Goal: Book appointment/travel/reservation

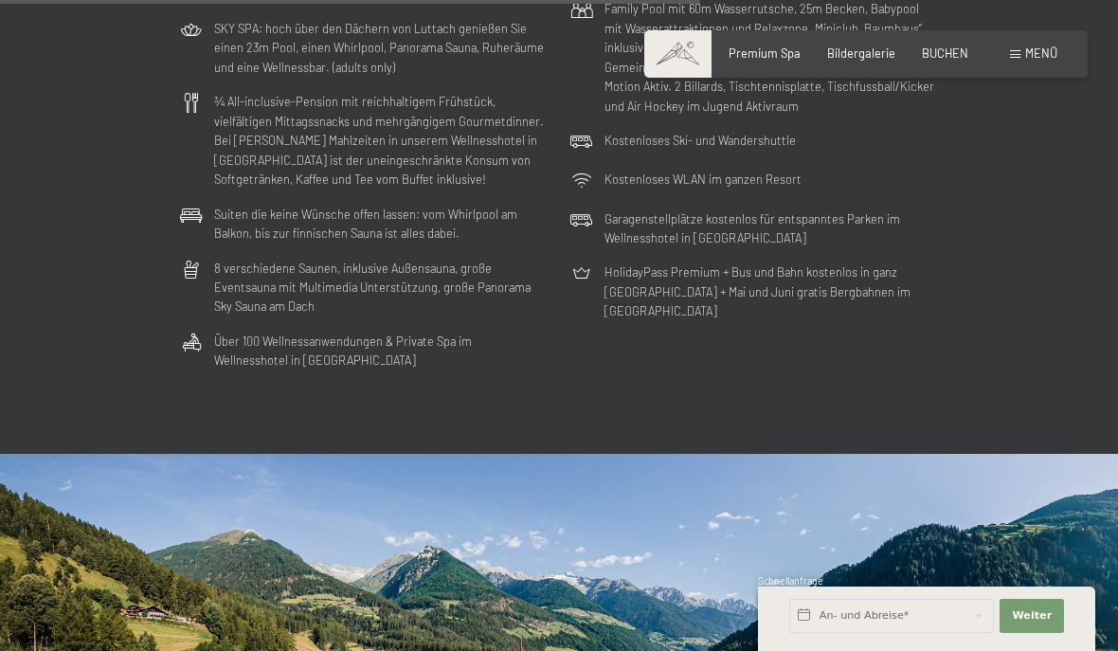
scroll to position [4249, 0]
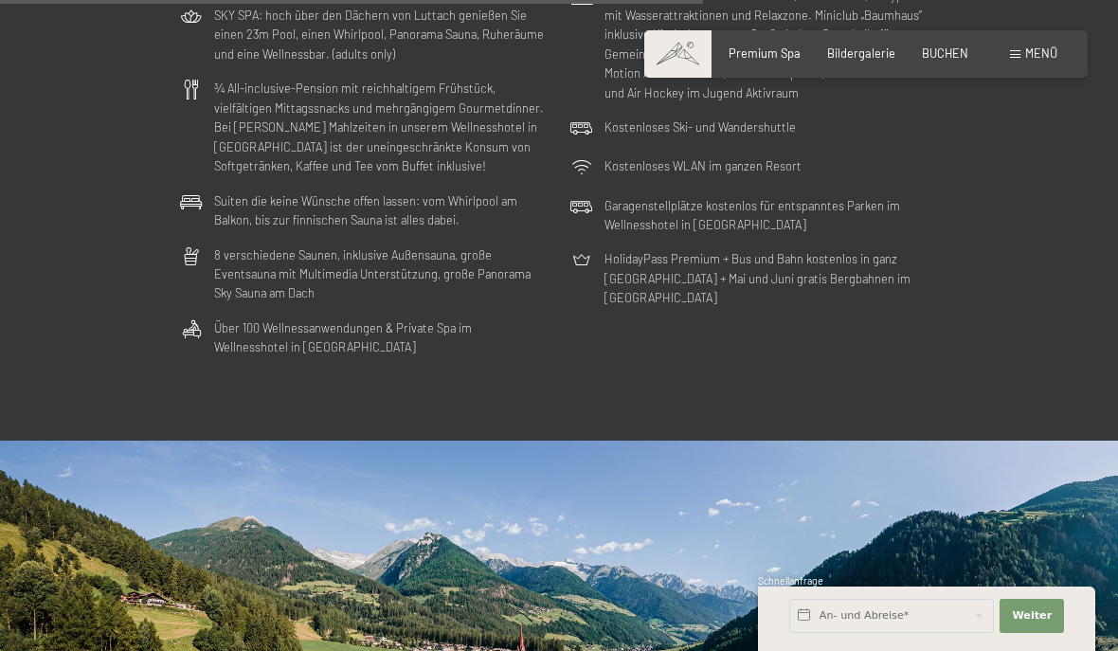
click at [1020, 61] on div "Menü" at bounding box center [1033, 53] width 47 height 17
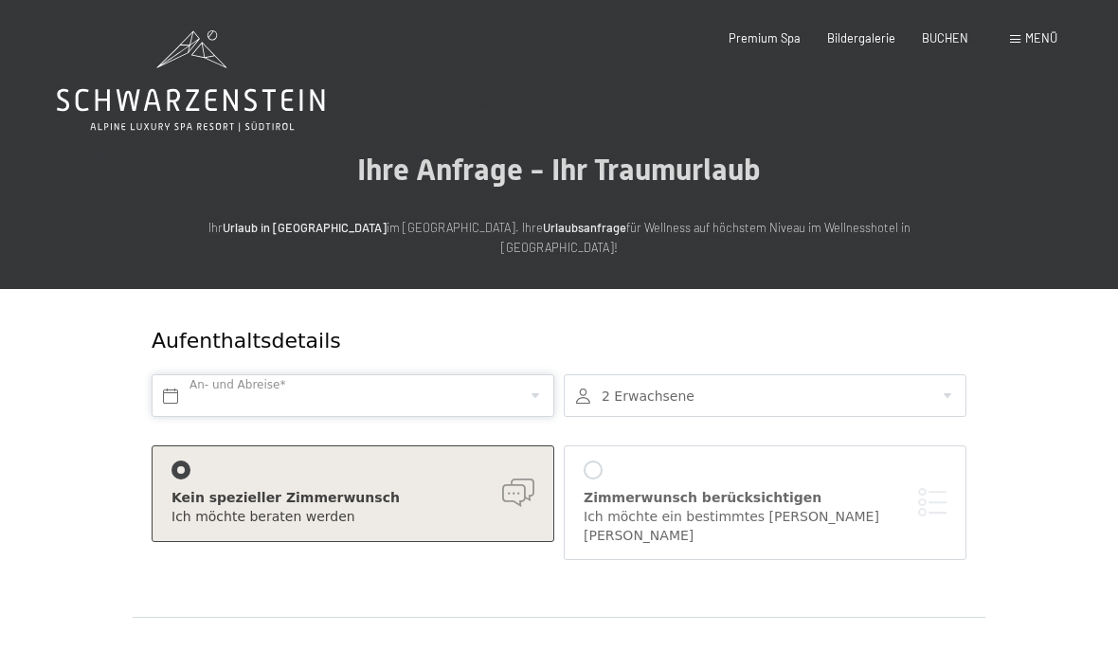
click at [188, 374] on input "text" at bounding box center [353, 395] width 403 height 43
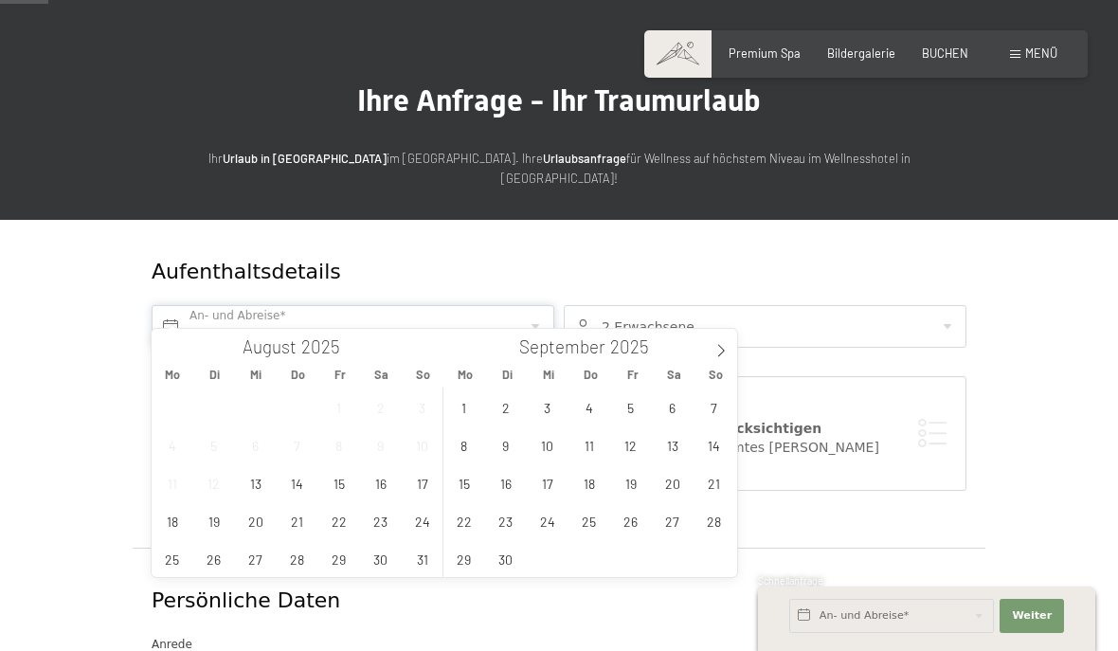
scroll to position [71, 0]
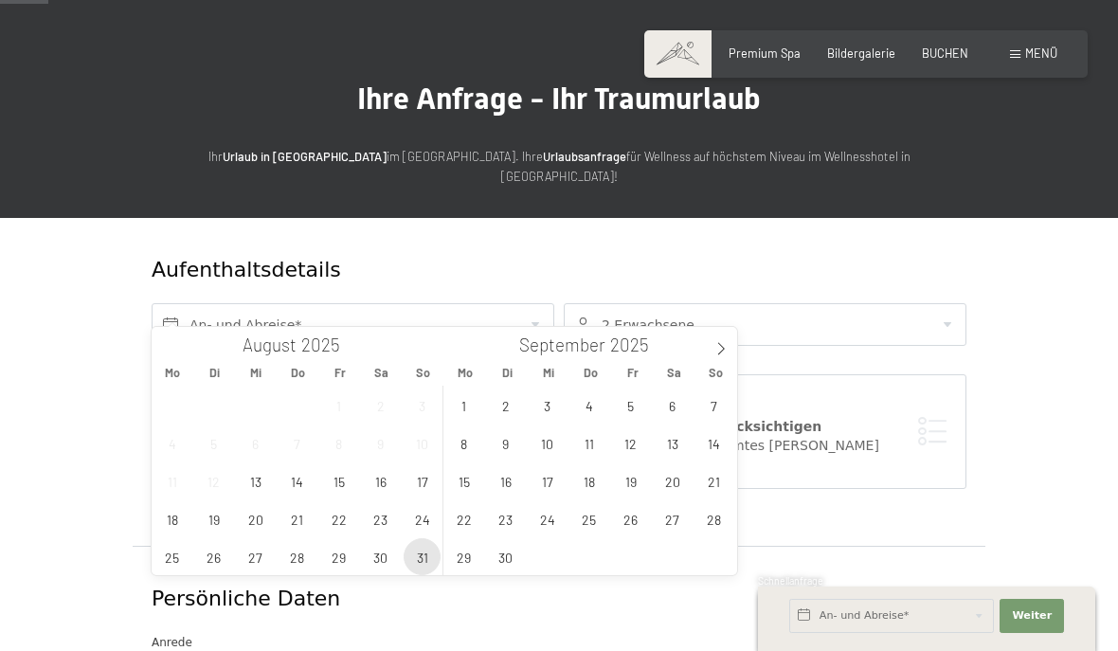
click at [425, 556] on span "31" at bounding box center [421, 556] width 37 height 37
type input "So. 31.08.2025"
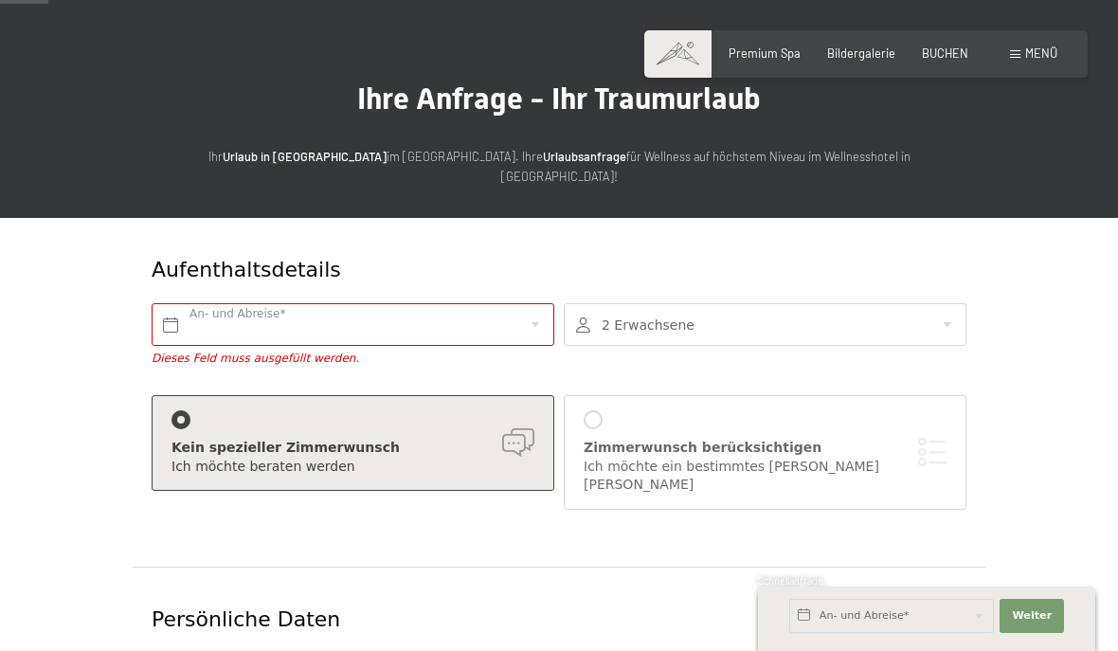
click at [731, 309] on div at bounding box center [765, 324] width 403 height 43
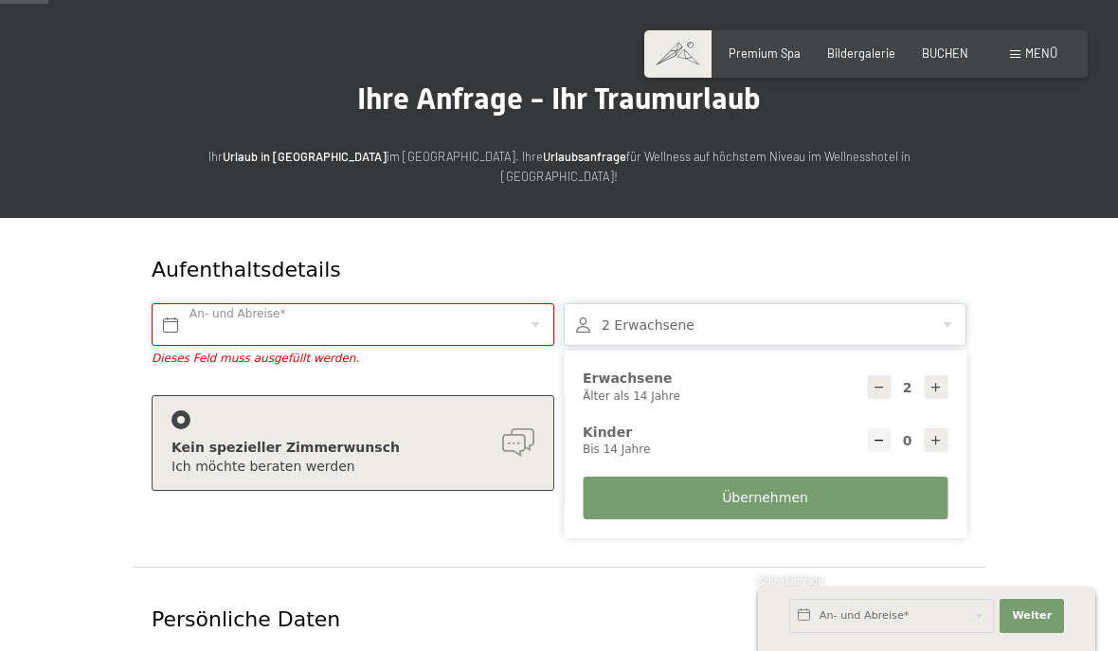
click at [486, 303] on input "text" at bounding box center [353, 324] width 403 height 43
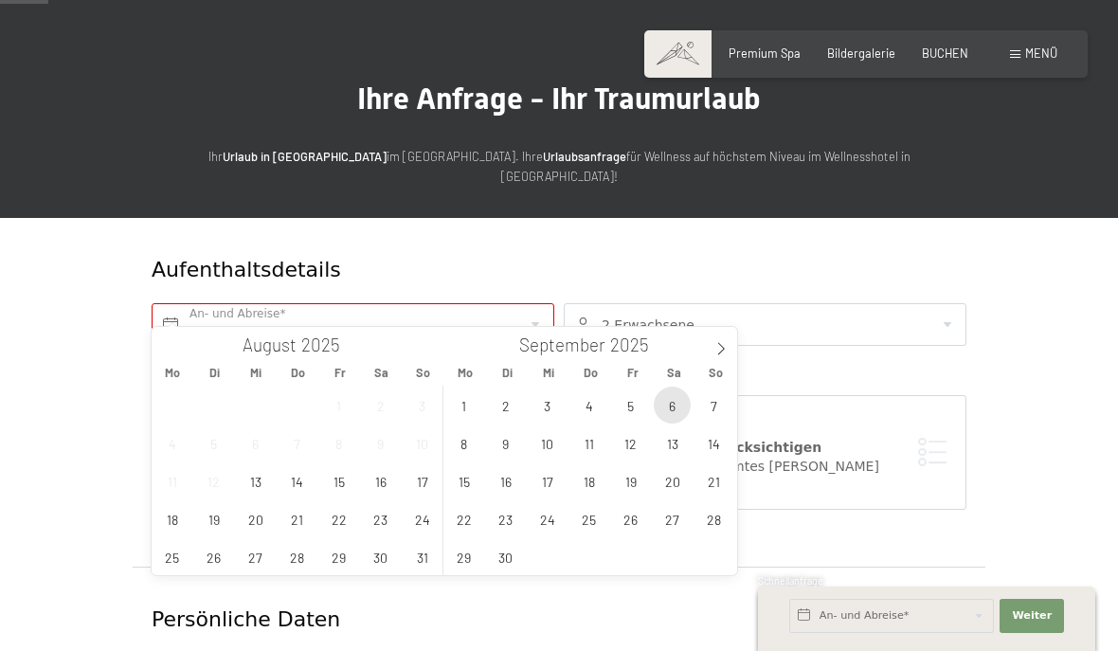
click at [675, 410] on span "6" at bounding box center [672, 404] width 37 height 37
type input "Sa. 06.09.2025"
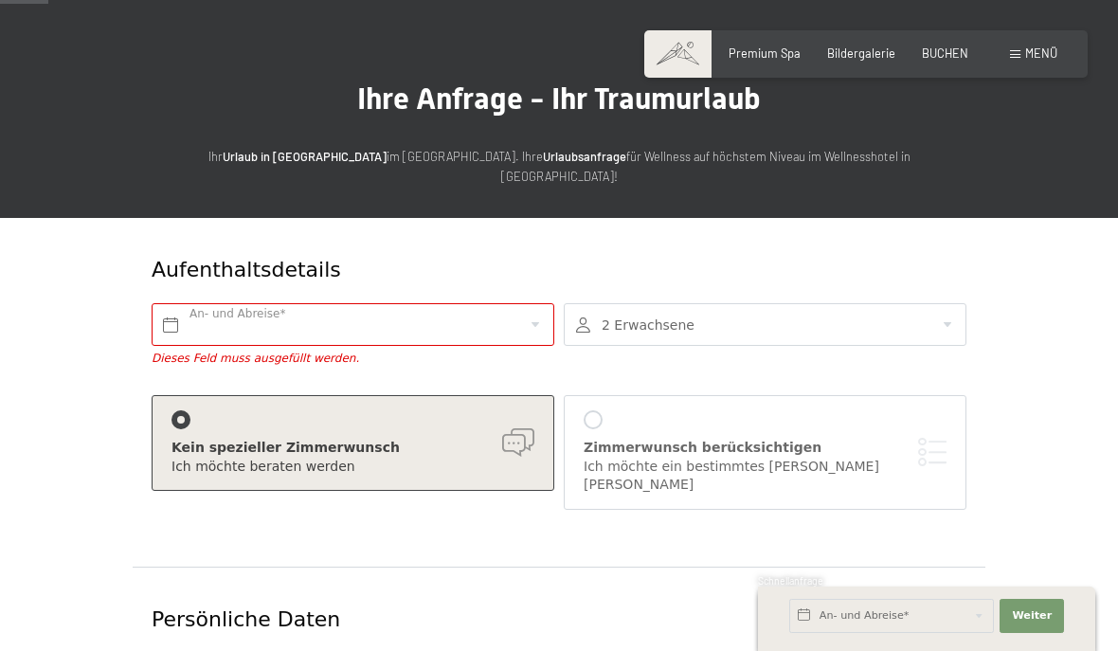
click at [180, 303] on input "text" at bounding box center [353, 324] width 403 height 43
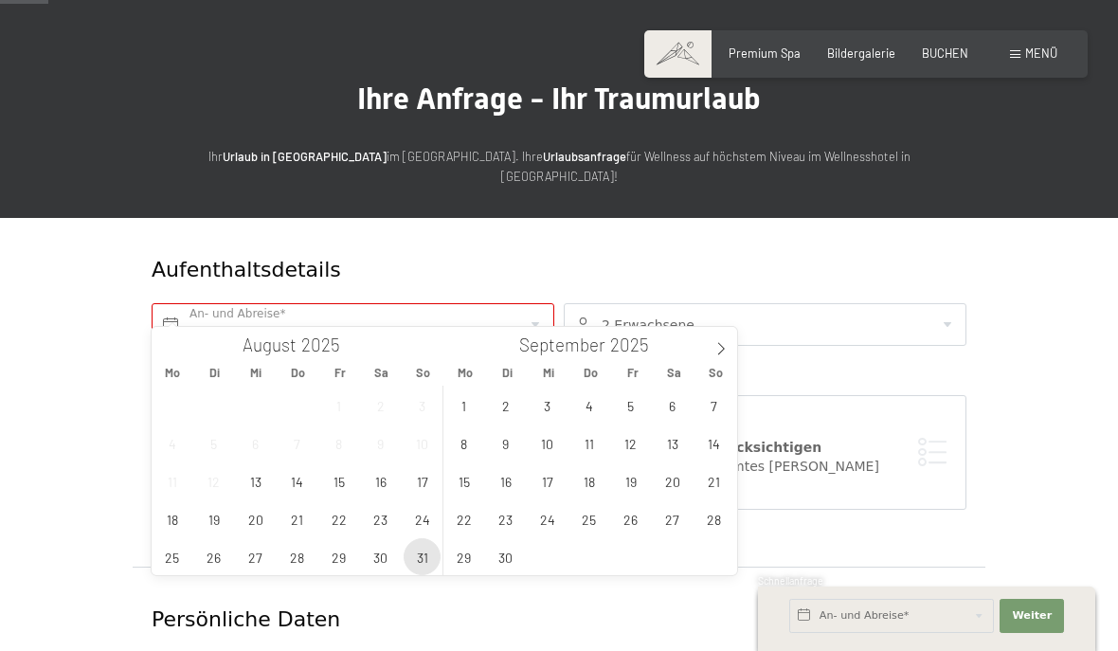
click at [430, 556] on span "31" at bounding box center [421, 556] width 37 height 37
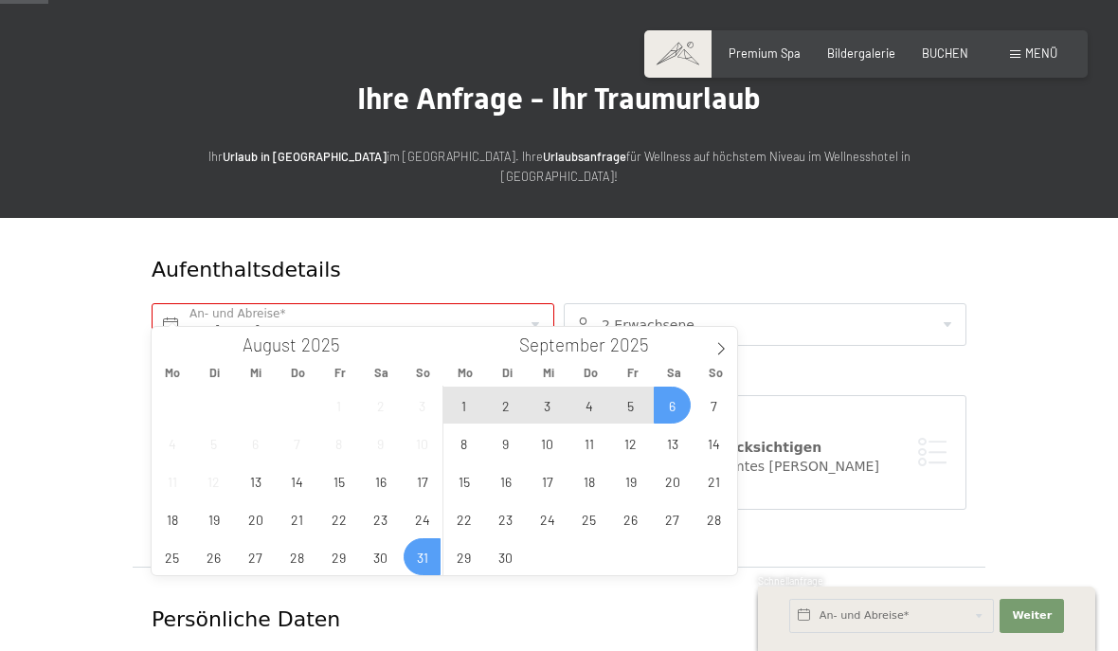
click at [673, 406] on span "6" at bounding box center [672, 404] width 37 height 37
type input "So. 31.08.2025 - Sa. 06.09.2025"
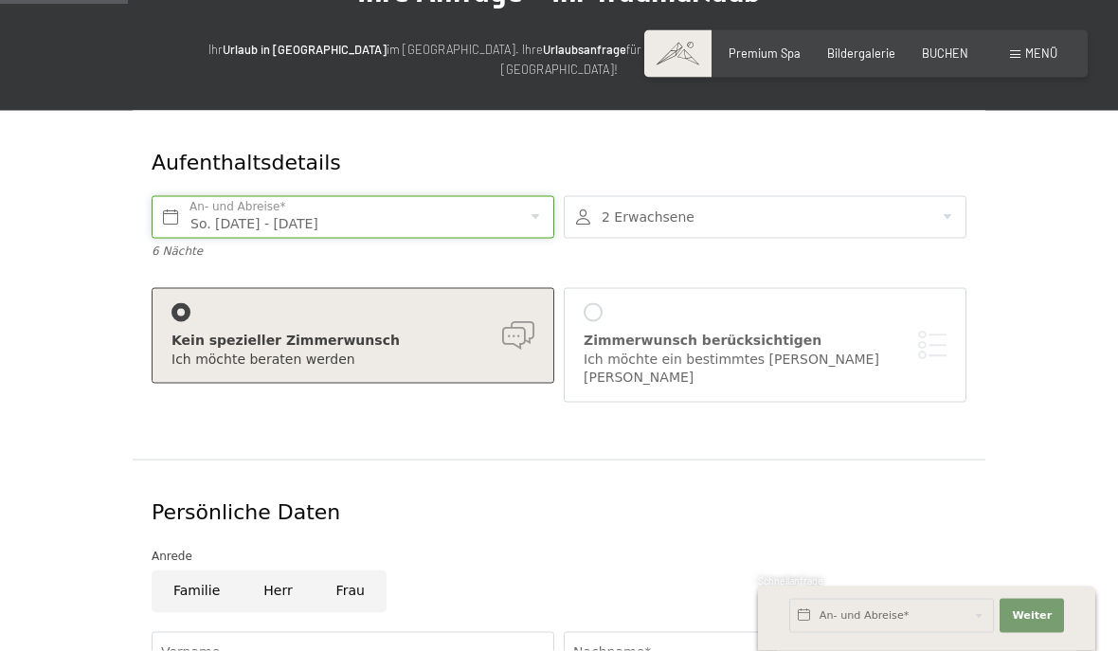
scroll to position [180, 0]
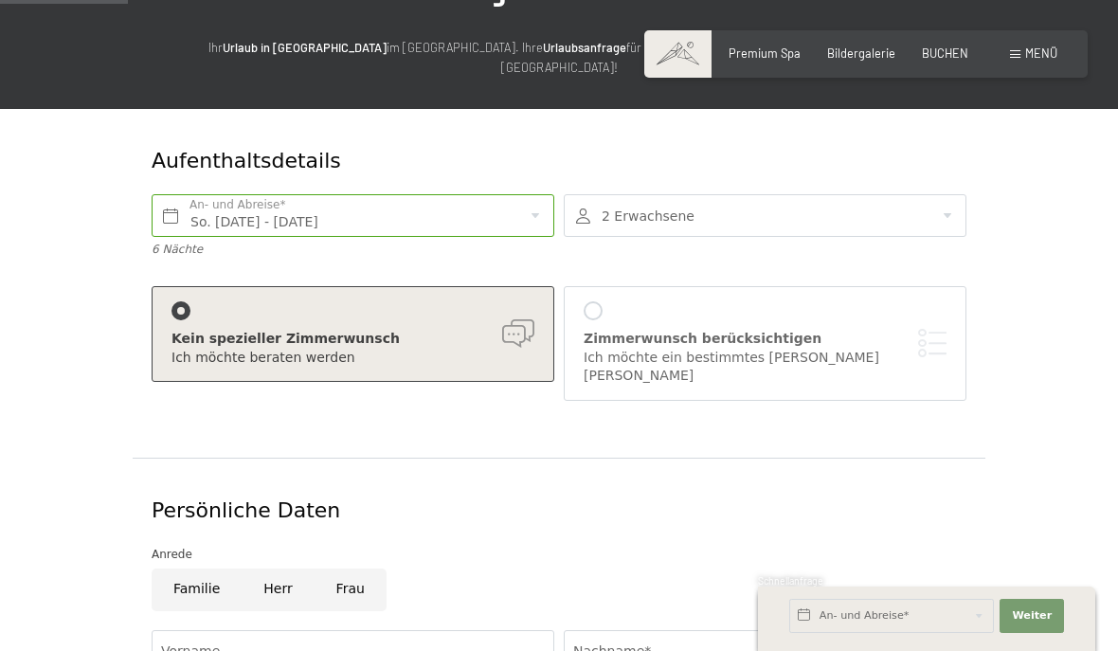
click at [360, 568] on input "Frau" at bounding box center [350, 589] width 72 height 43
radio input "true"
click at [399, 630] on input "Vorname" at bounding box center [353, 651] width 403 height 43
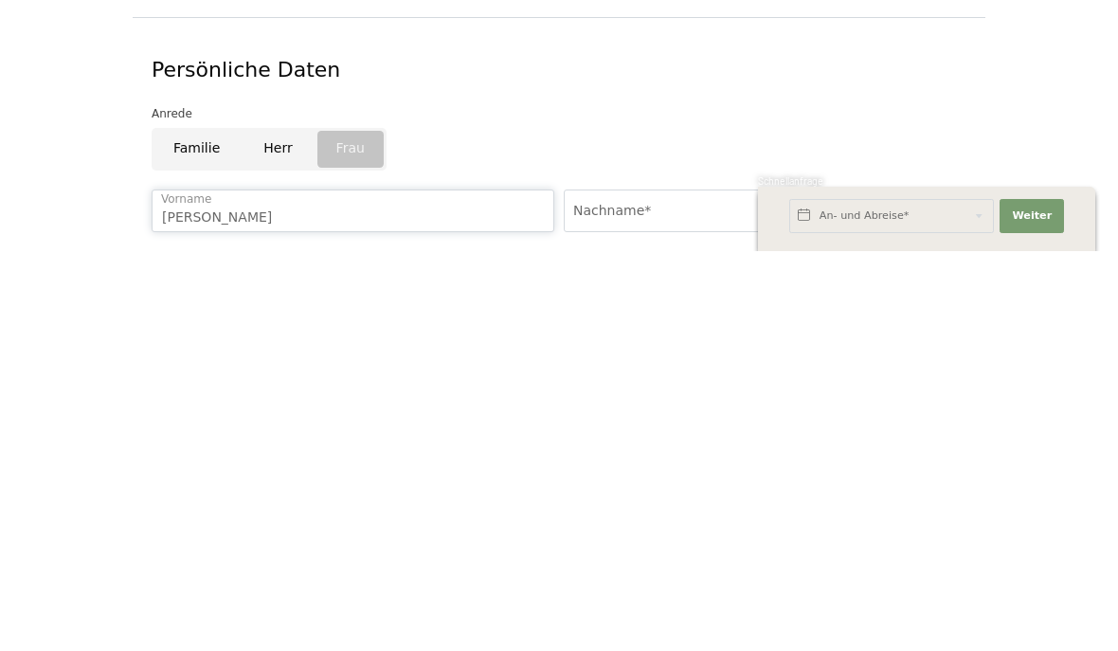
type input "Elke"
click at [689, 589] on input "Nachname*" at bounding box center [765, 610] width 403 height 43
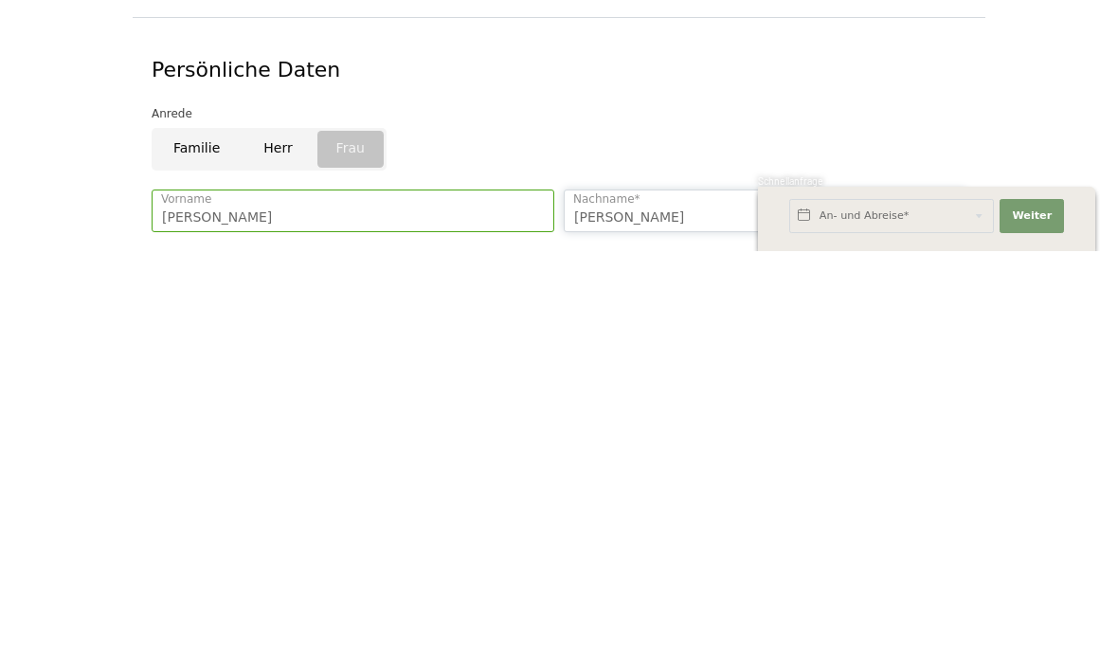
type input "Greber"
type input "Elke.greber@gmail.com"
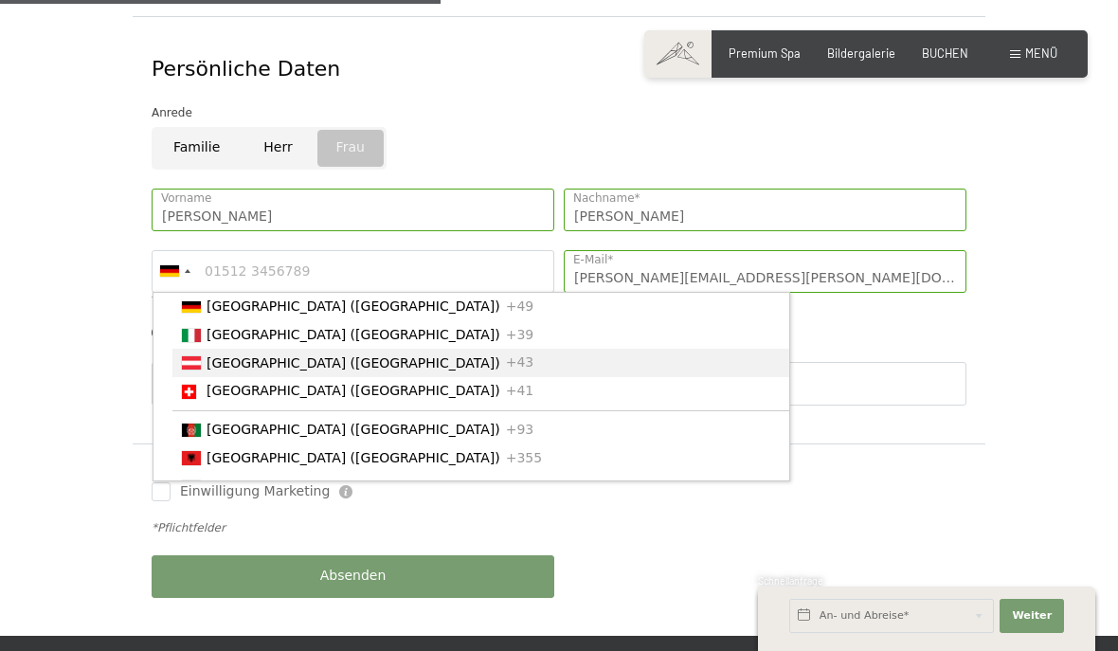
click at [204, 349] on li "Austria (Österreich) +43" at bounding box center [480, 363] width 617 height 28
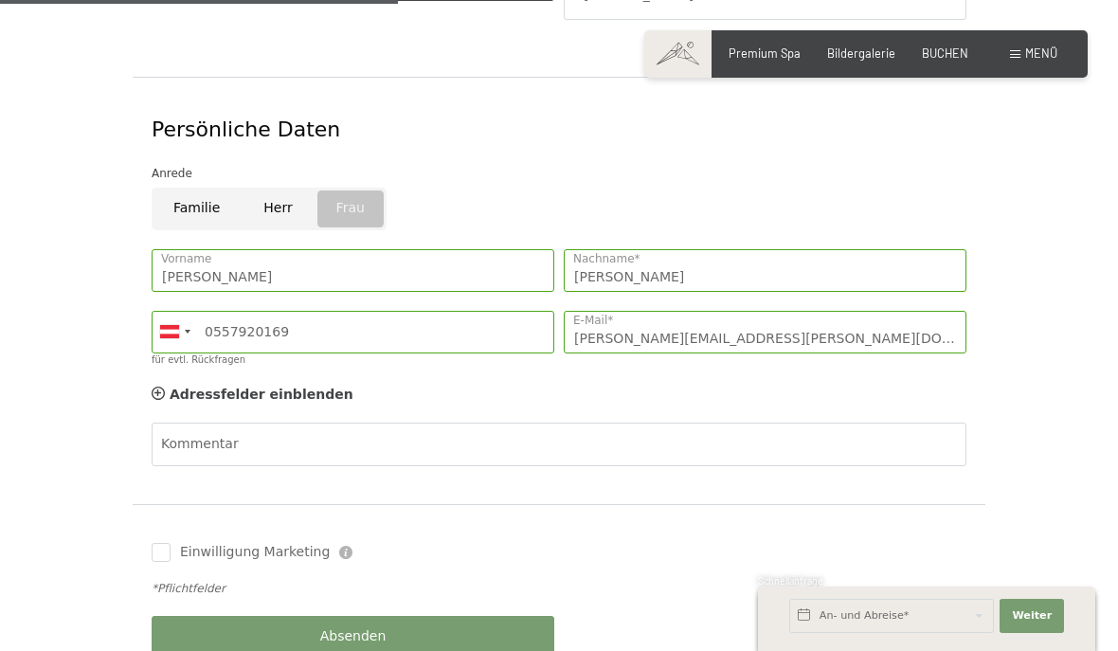
scroll to position [562, 0]
type input "0557920169"
click at [163, 542] on input "Einwilligung Marketing" at bounding box center [161, 551] width 19 height 19
checkbox input "true"
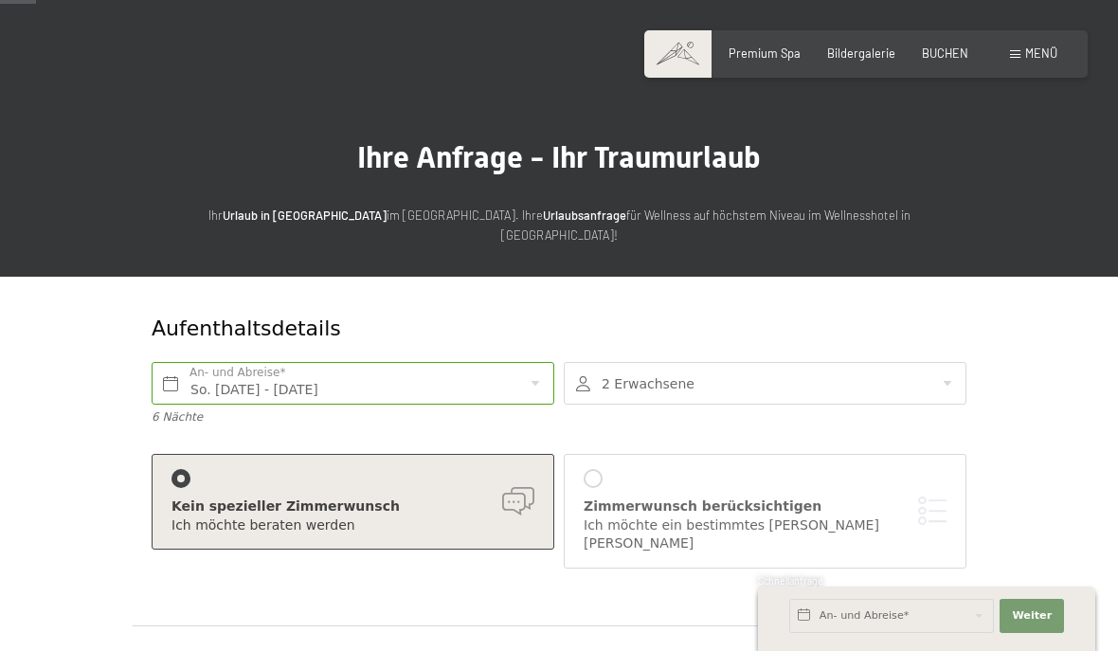
scroll to position [2, 0]
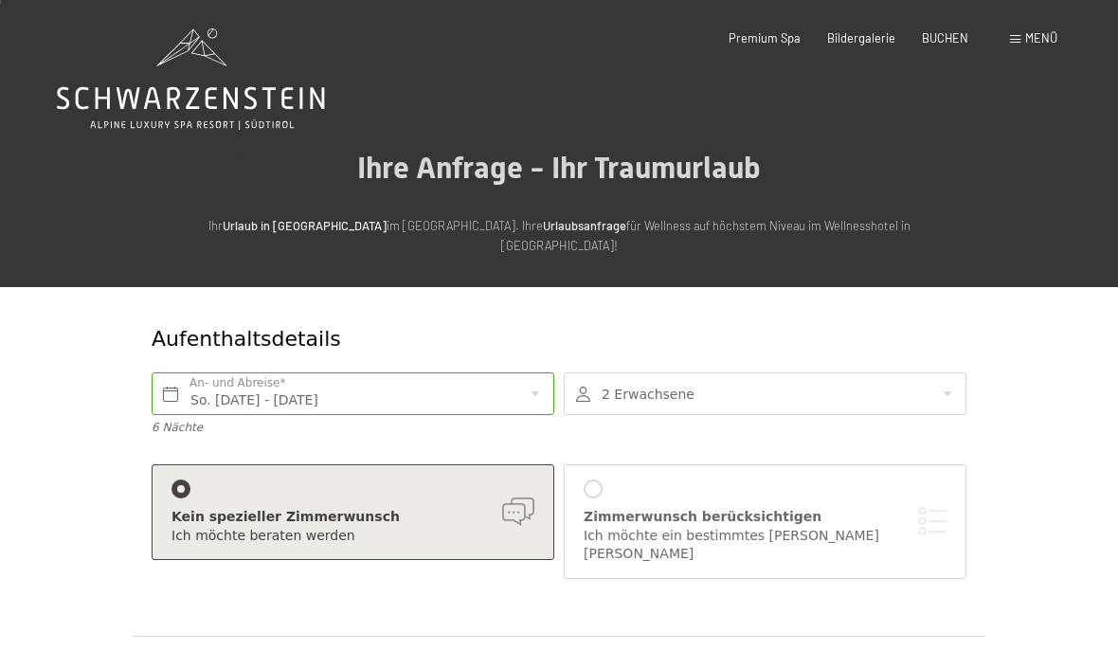
click at [604, 479] on div "Zimmerwunsch berücksichtigen Ich möchte ein bestimmtes Zimmer wählen" at bounding box center [764, 521] width 363 height 84
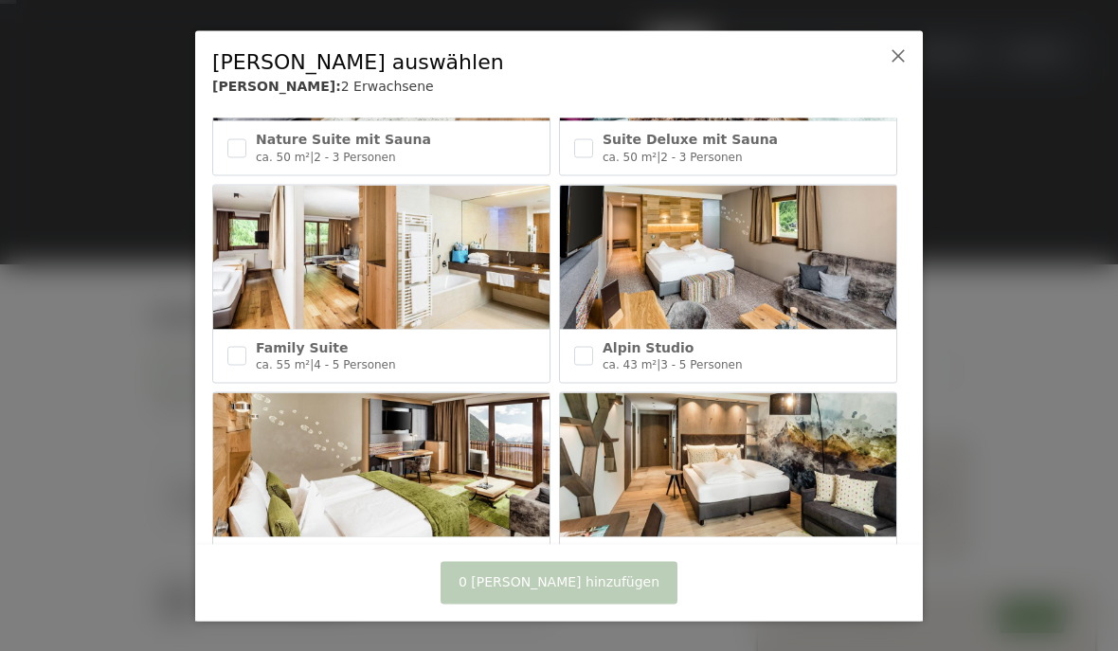
scroll to position [585, 0]
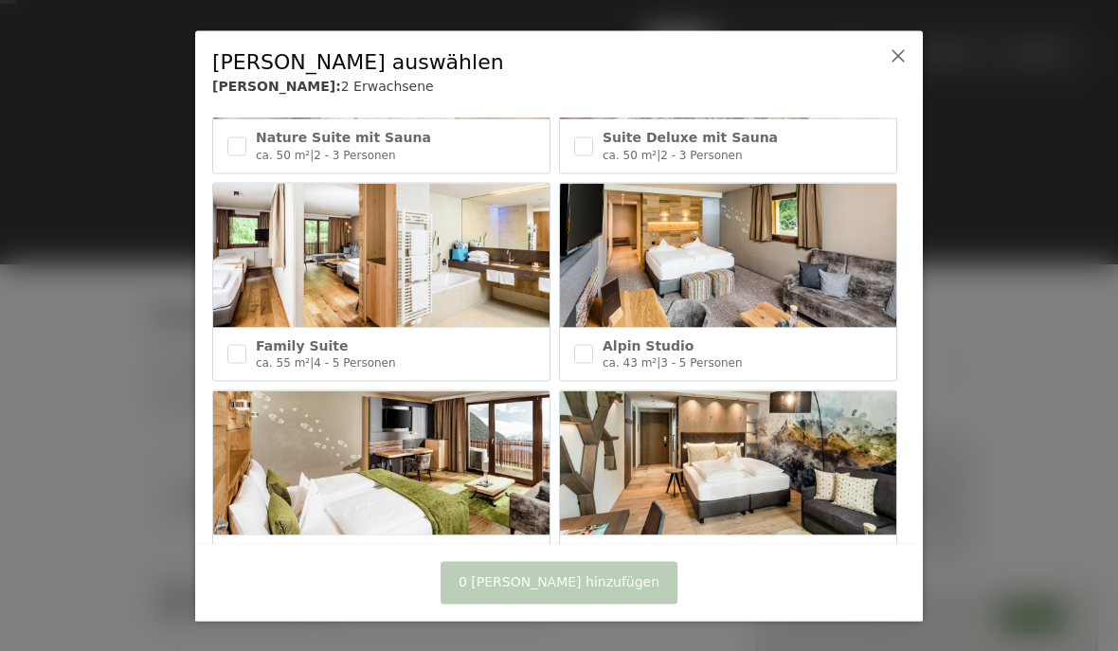
click at [590, 345] on input "checkbox" at bounding box center [583, 354] width 19 height 19
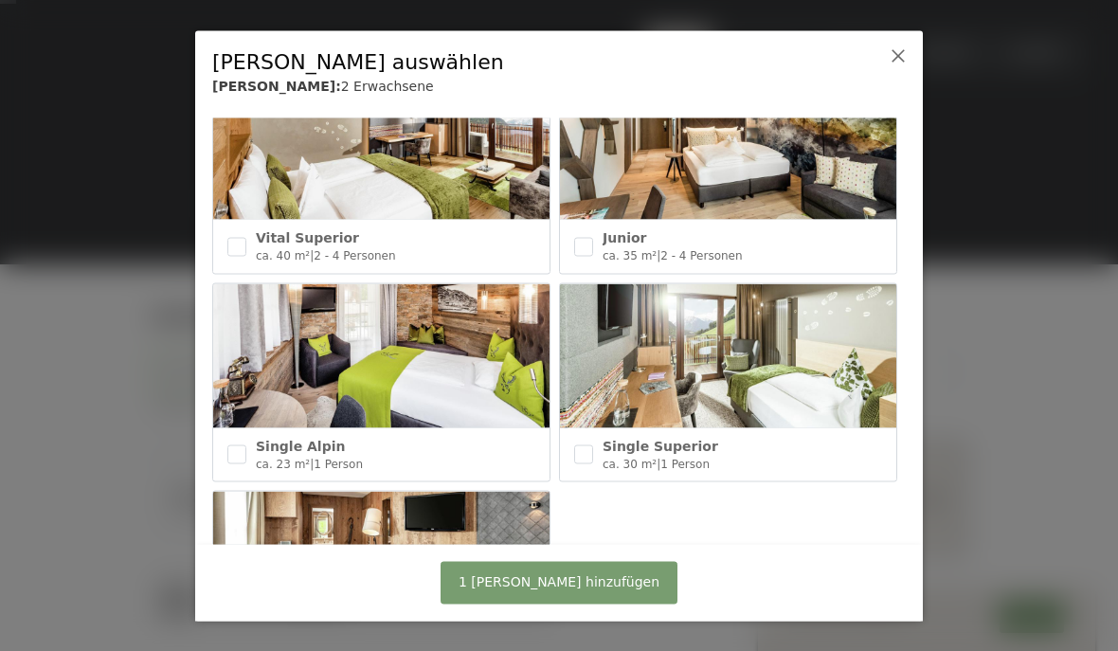
scroll to position [905, 0]
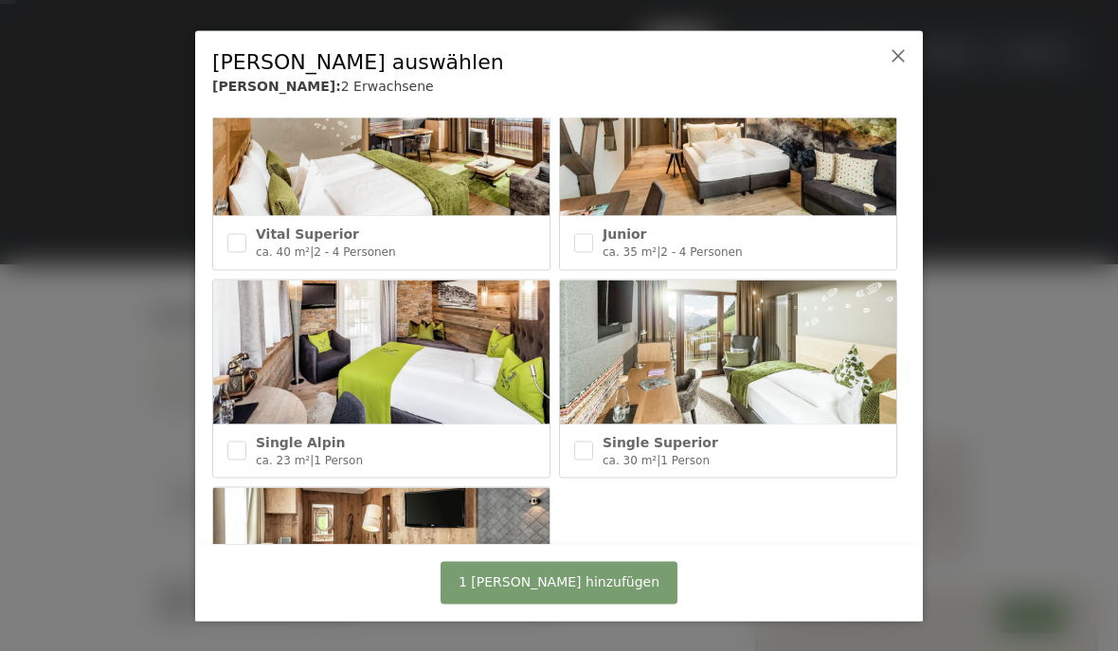
click at [955, 270] on div at bounding box center [559, 325] width 1118 height 651
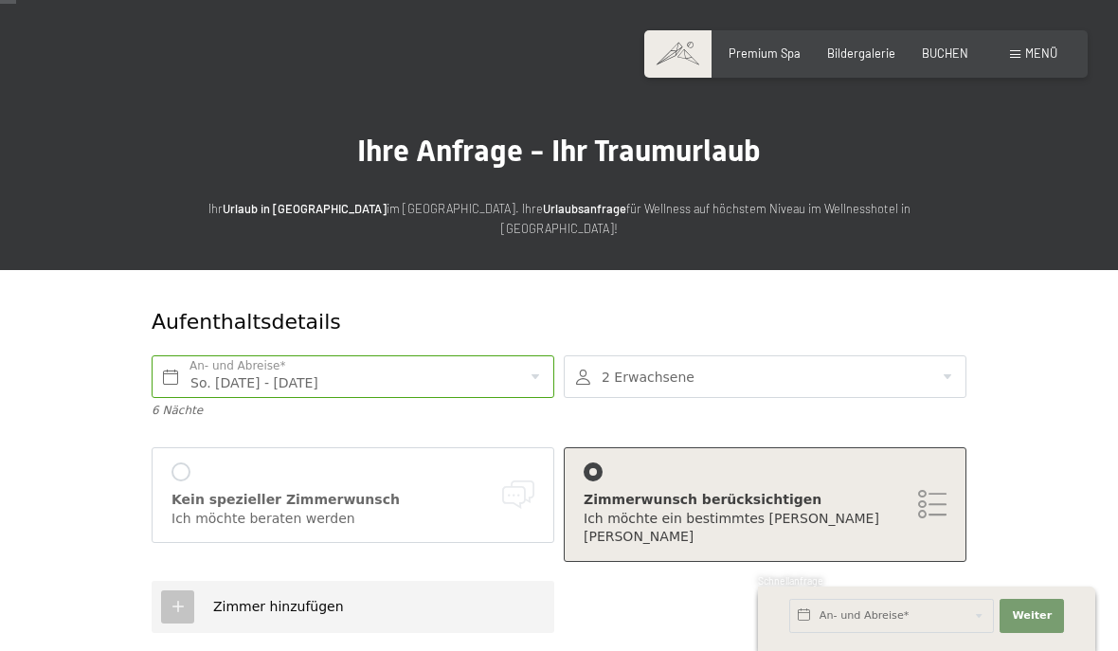
scroll to position [0, 0]
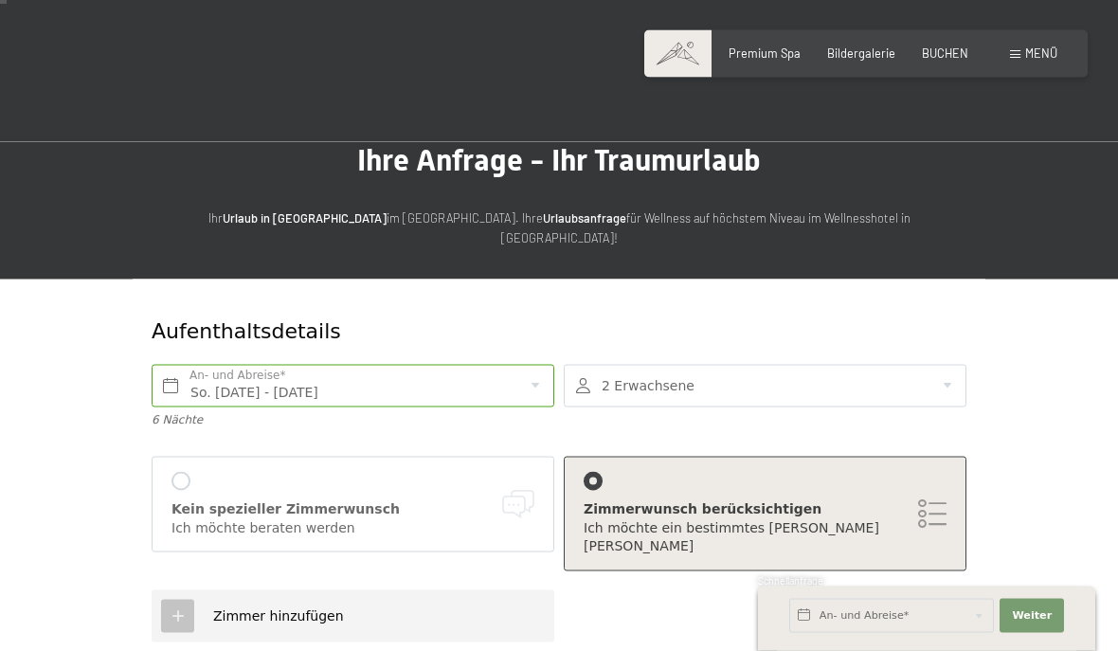
click at [918, 472] on div "Zimmerwunsch berücksichtigen Ich möchte ein bestimmtes Zimmer wählen" at bounding box center [764, 514] width 363 height 84
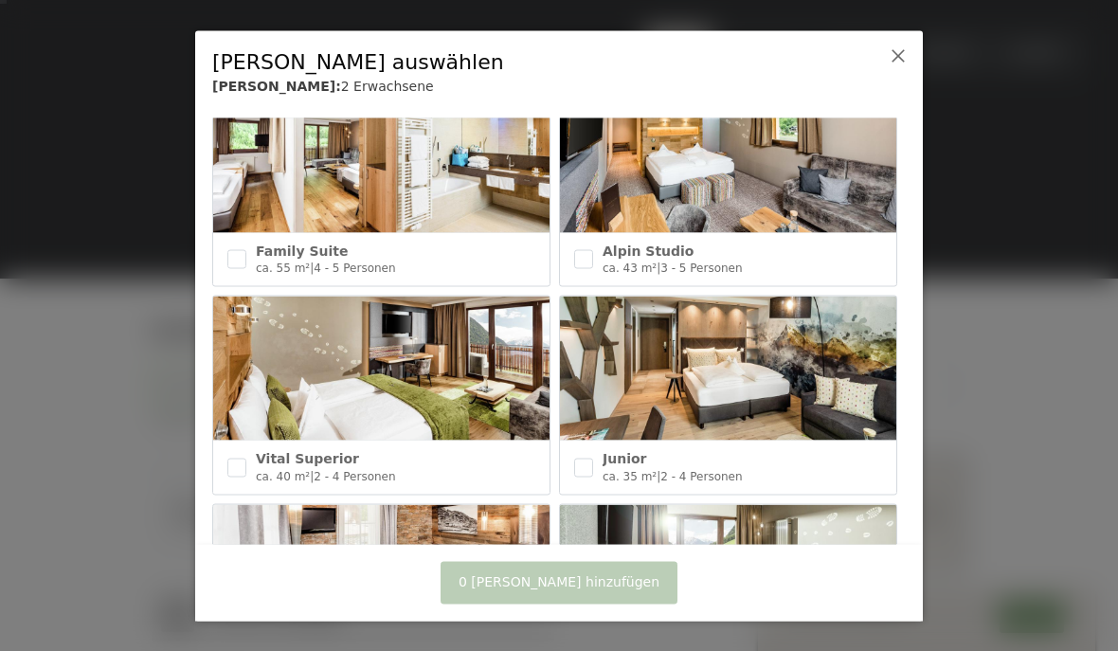
scroll to position [678, 0]
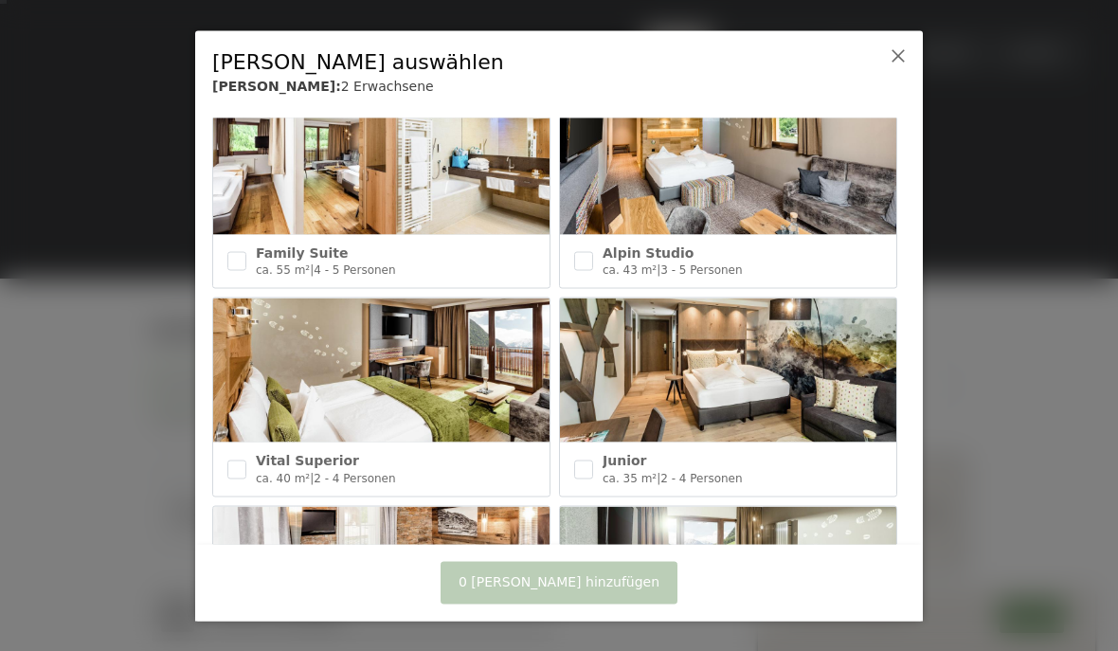
click at [590, 243] on div at bounding box center [583, 260] width 19 height 34
checkbox input "true"
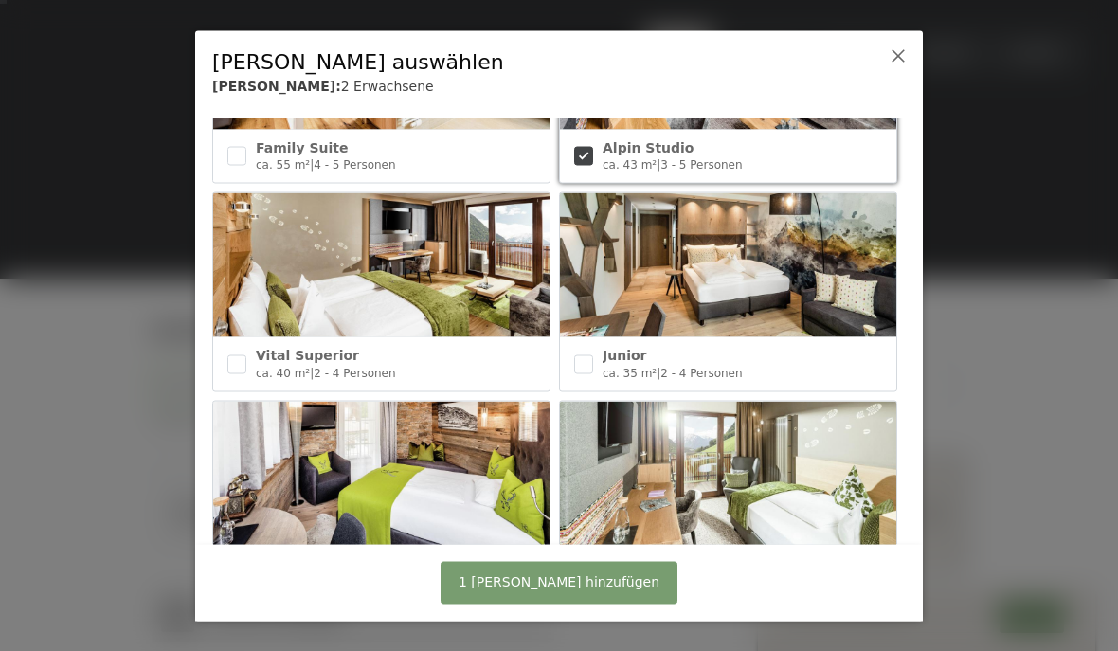
scroll to position [797, 0]
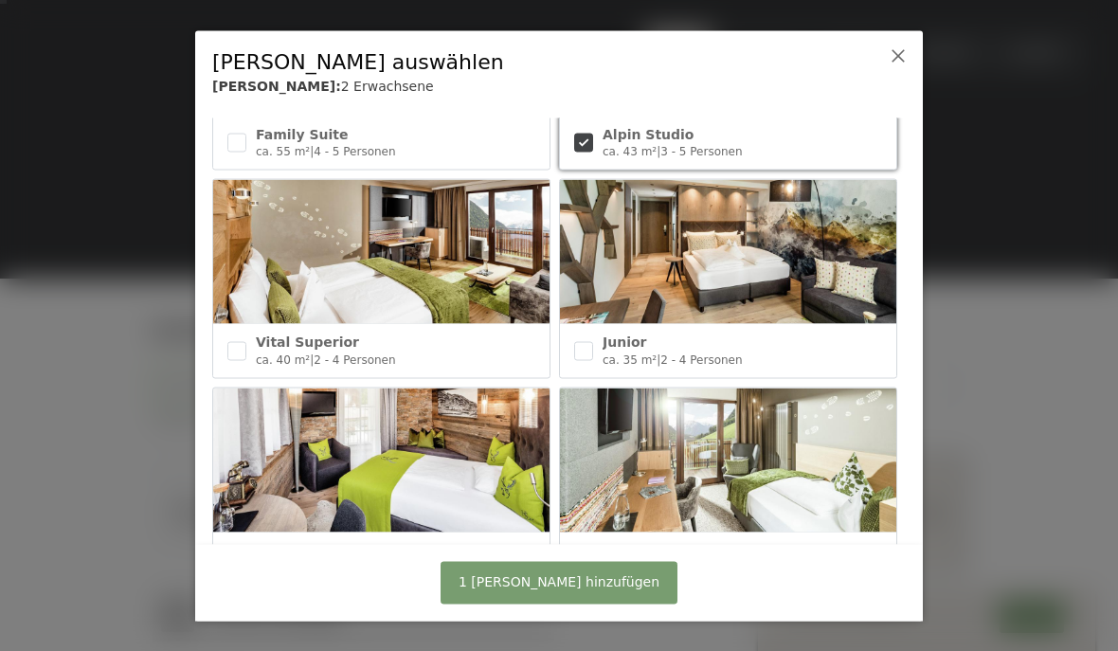
click at [592, 343] on input "checkbox" at bounding box center [583, 350] width 19 height 19
checkbox input "true"
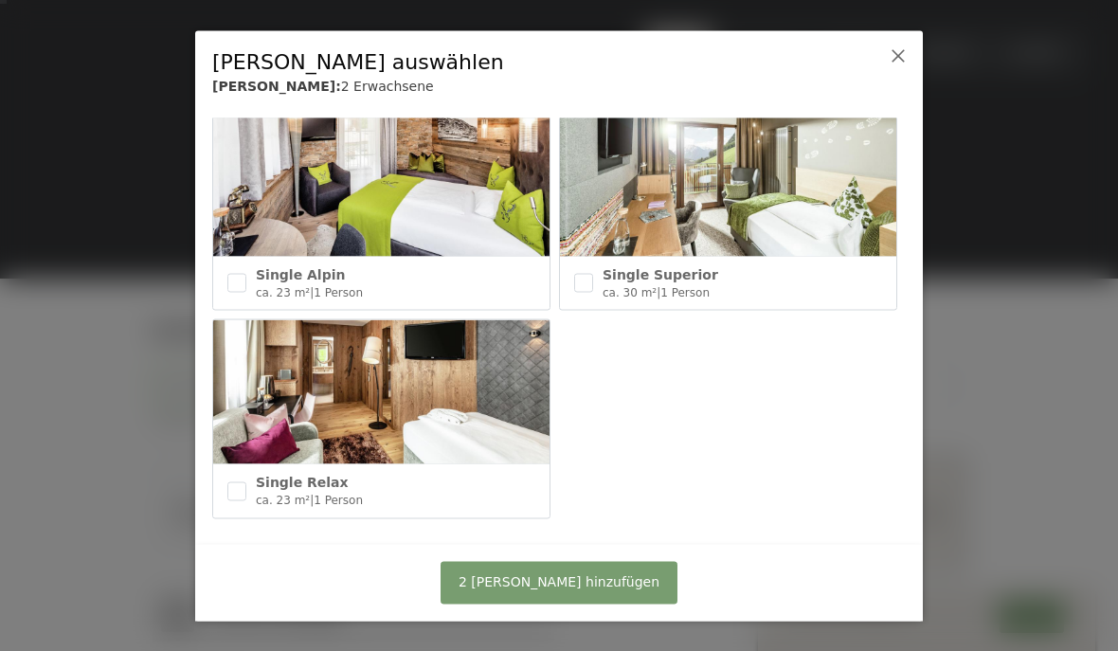
scroll to position [1071, 0]
click at [640, 580] on button "2 Zimmer hinzufügen" at bounding box center [558, 582] width 237 height 43
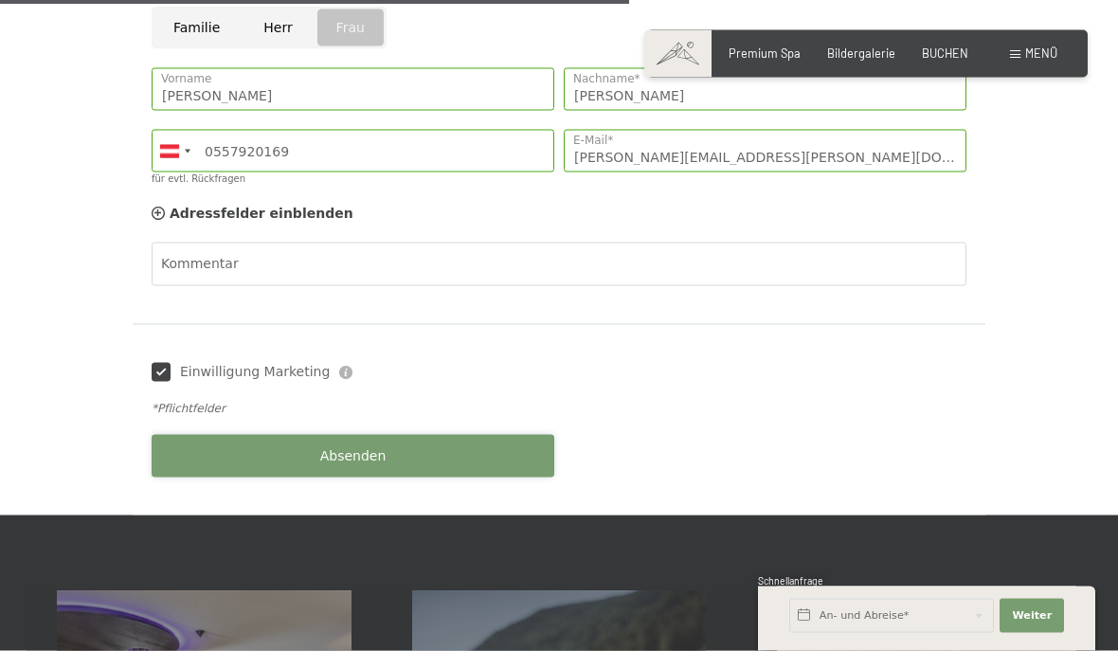
click at [200, 435] on button "Absenden" at bounding box center [353, 456] width 403 height 43
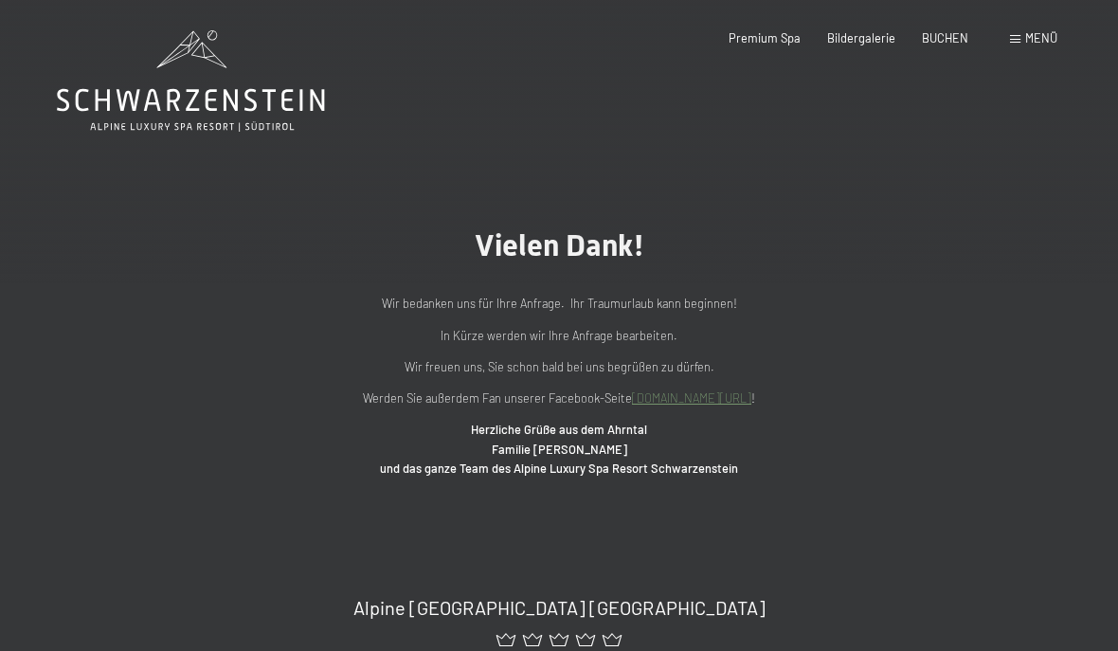
click at [258, 96] on icon at bounding box center [191, 80] width 268 height 101
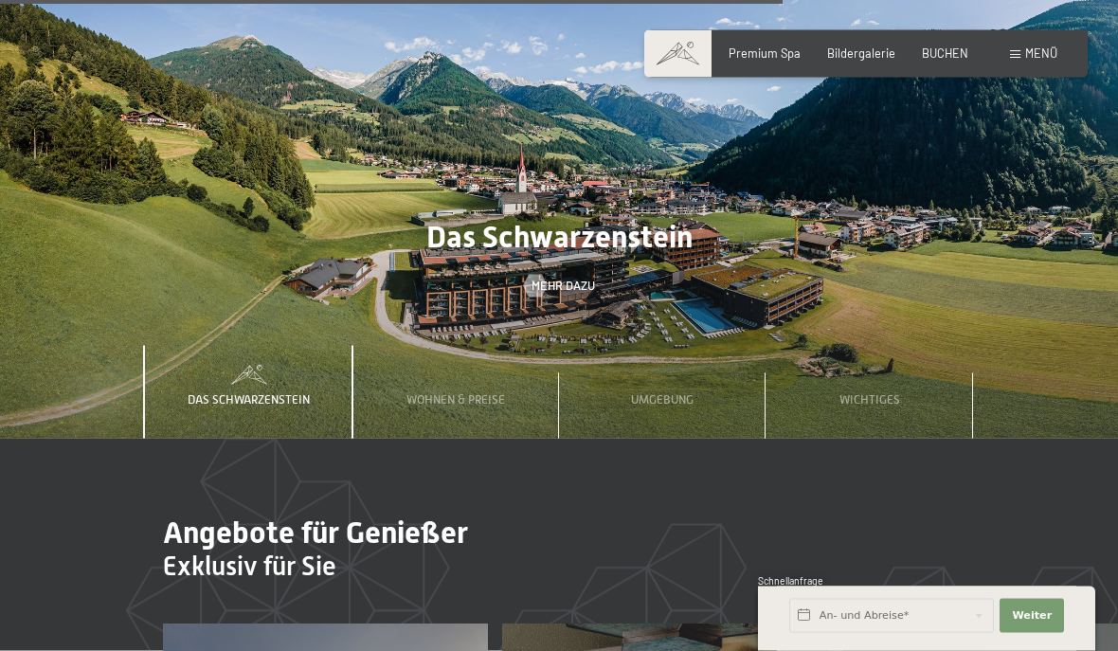
scroll to position [4730, 0]
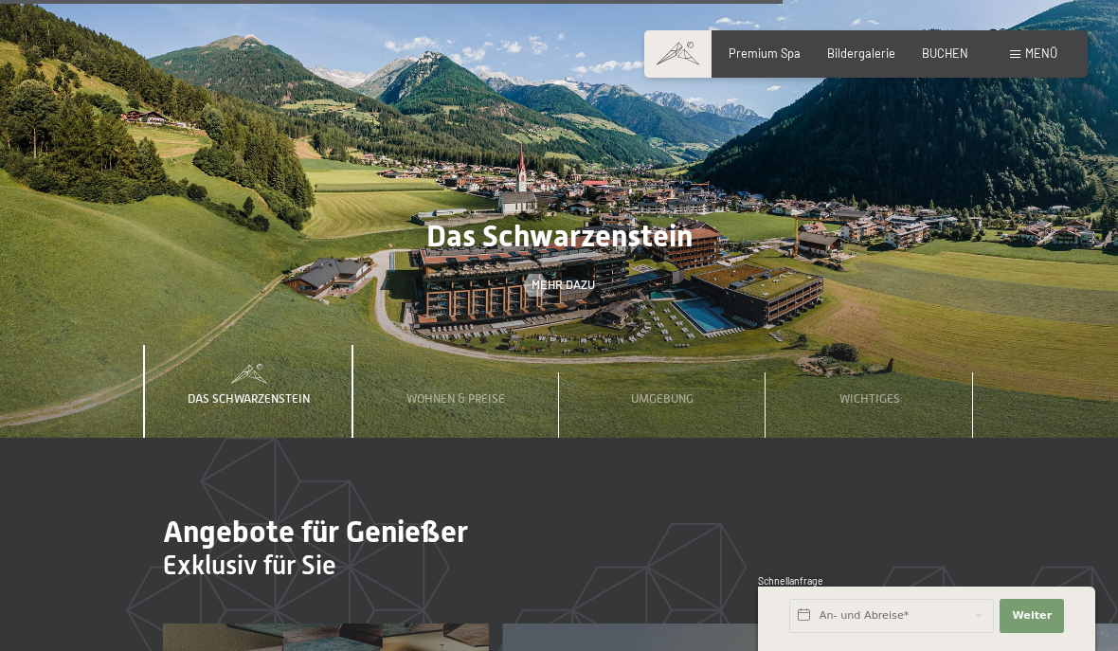
click at [479, 409] on div "Wohnen & Preise" at bounding box center [455, 391] width 121 height 93
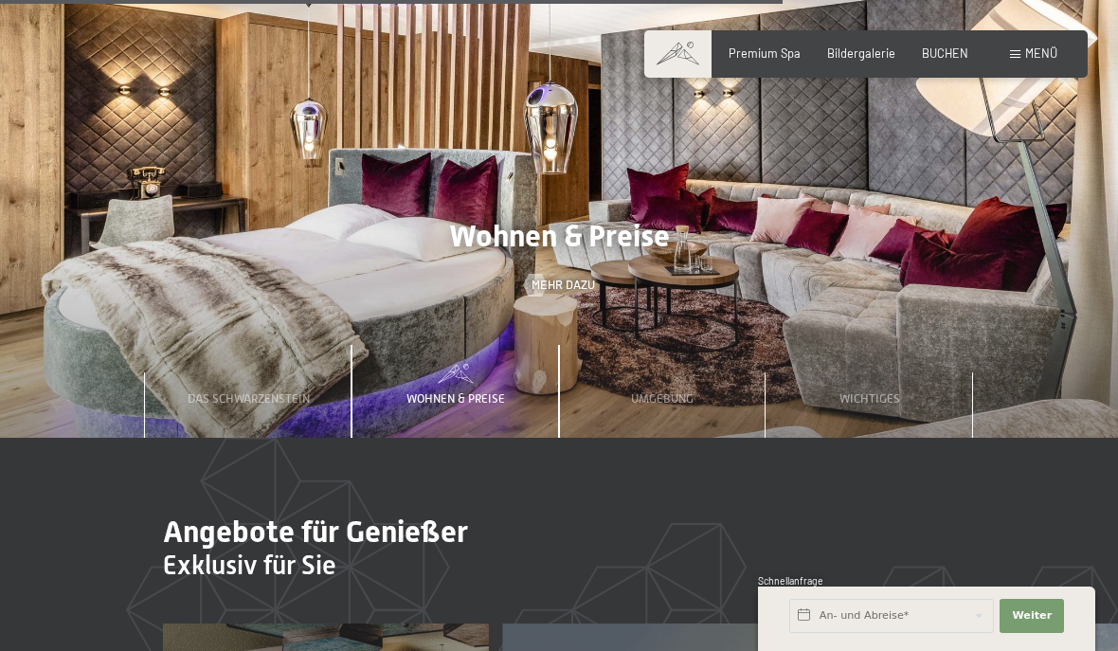
click at [486, 403] on div "Wohnen & Preise" at bounding box center [455, 391] width 121 height 93
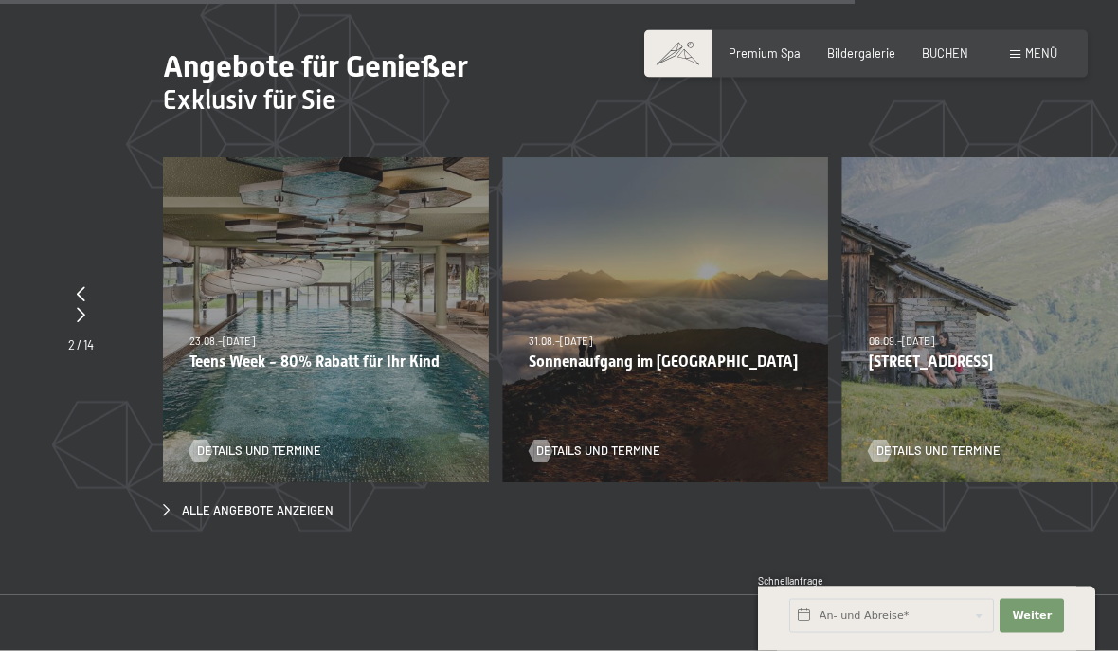
scroll to position [5279, 0]
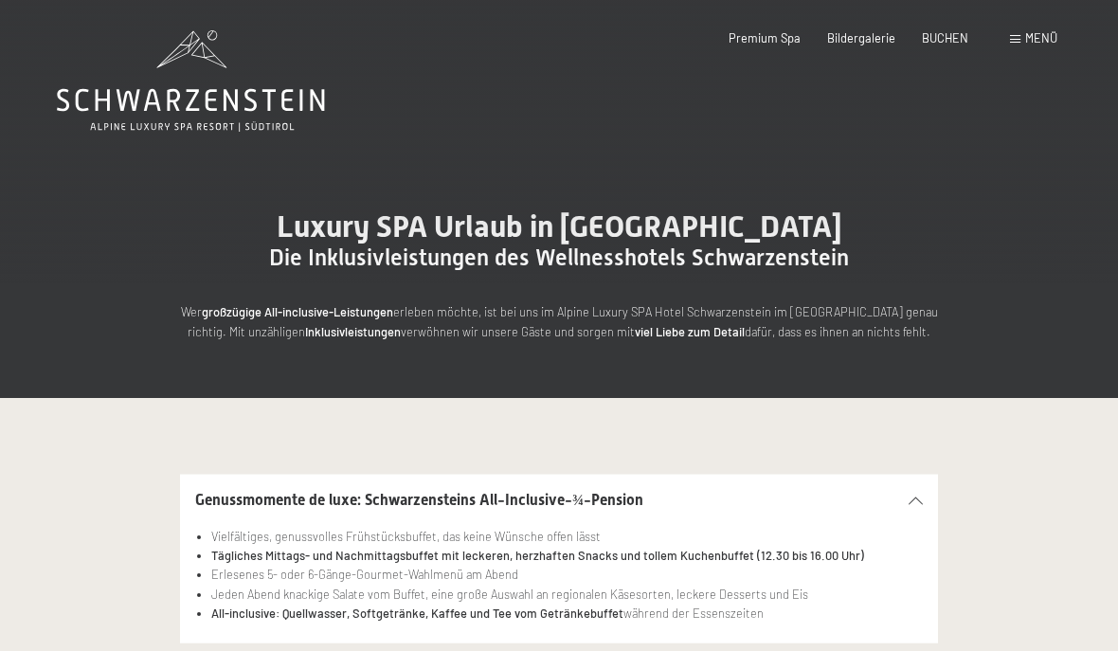
click at [1033, 39] on span "Menü" at bounding box center [1041, 37] width 32 height 15
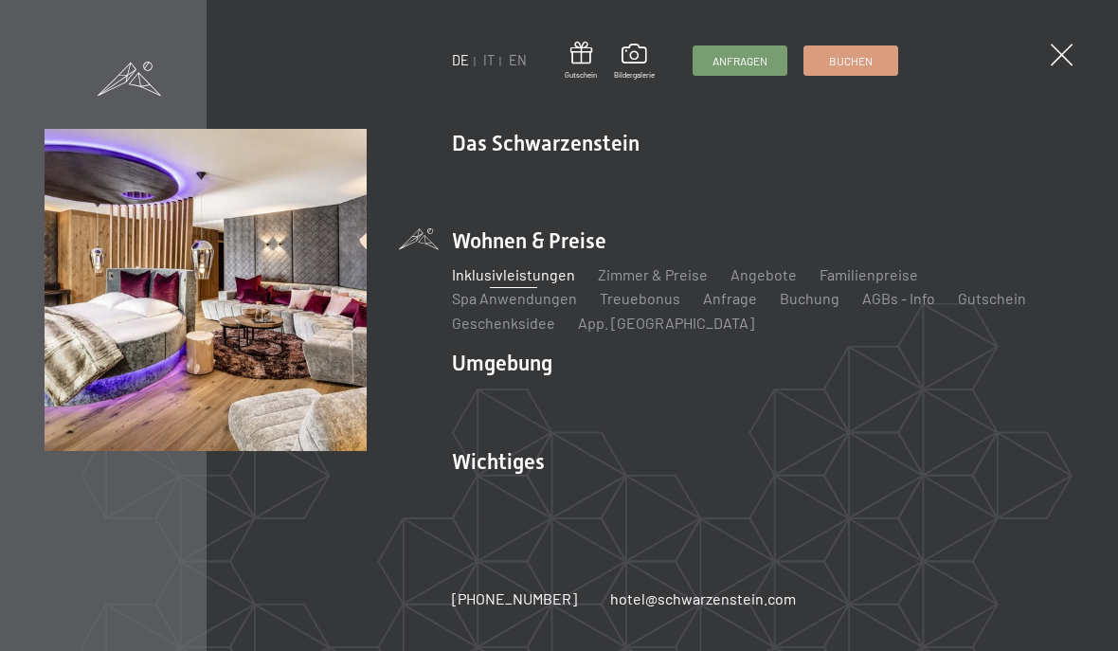
click at [546, 280] on link "Inklusivleistungen" at bounding box center [513, 274] width 123 height 18
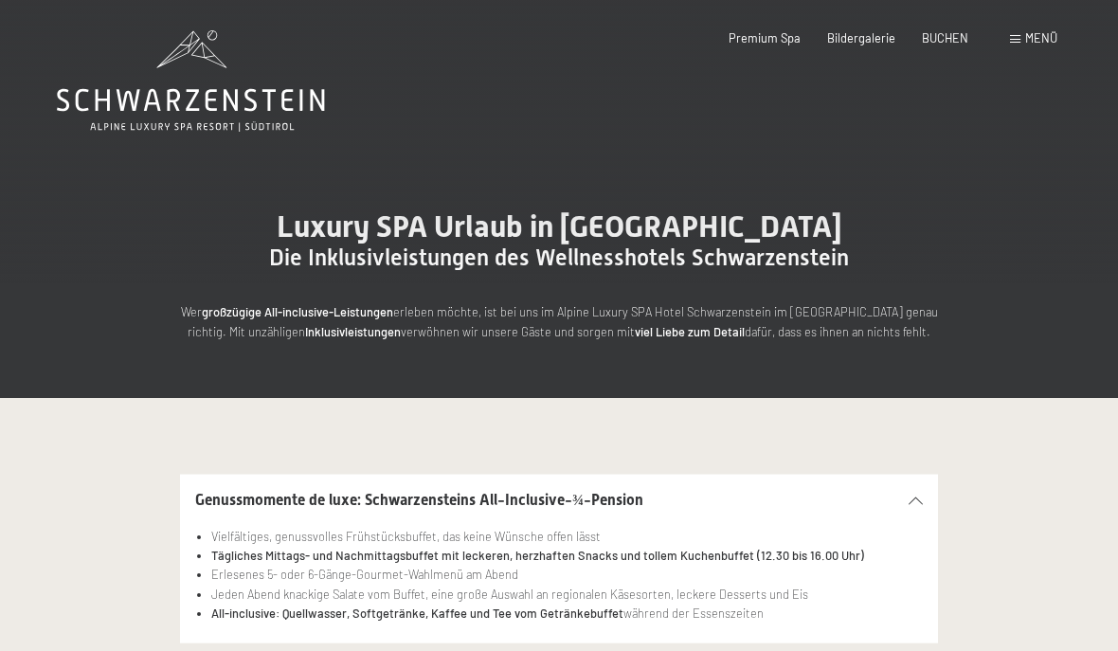
click at [1032, 30] on div "Buchen Anfragen Premium Spa Bildergalerie BUCHEN Menü DE IT EN Gutschein Bilder…" at bounding box center [865, 38] width 383 height 17
click at [1026, 32] on span "Menü" at bounding box center [1041, 37] width 32 height 15
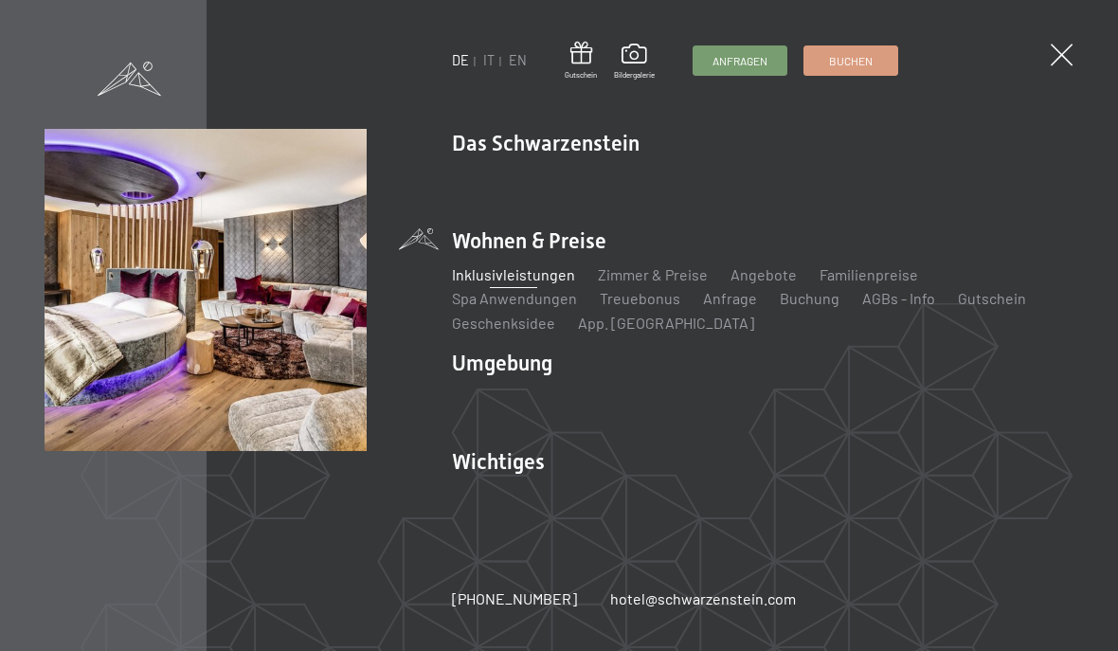
click at [597, 244] on li "Wohnen & Preise Inklusivleistungen Zimmer & Preise Liste Angebote Liste Familie…" at bounding box center [762, 279] width 621 height 107
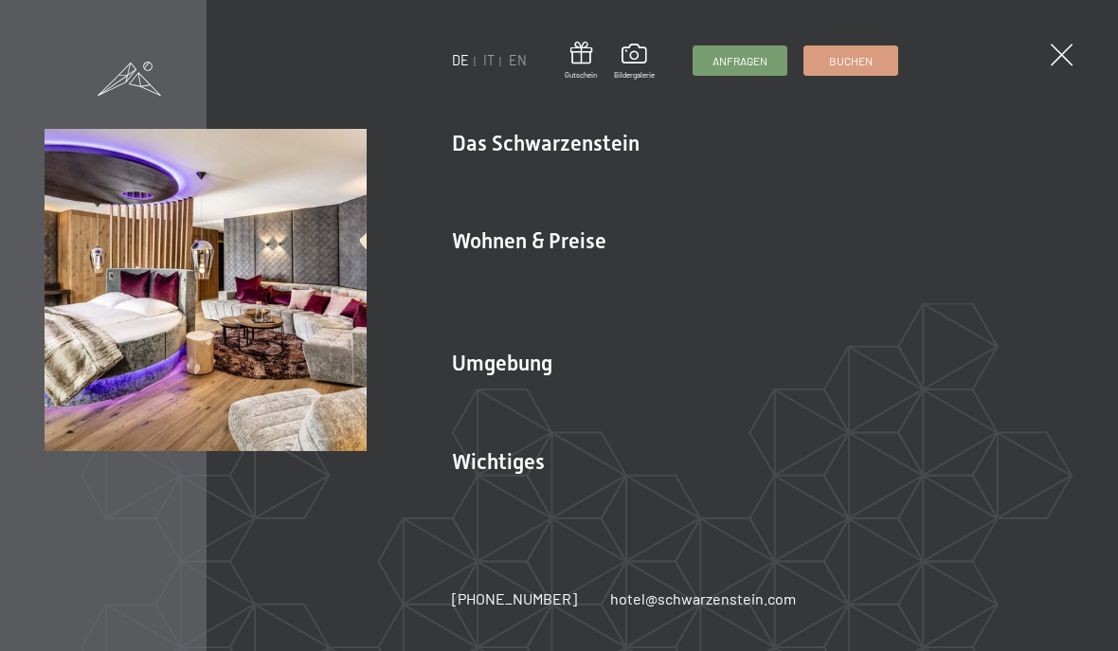
click at [592, 242] on li "Wohnen & Preise Inklusivleistungen Zimmer & Preise Liste Angebote Liste Familie…" at bounding box center [762, 279] width 621 height 107
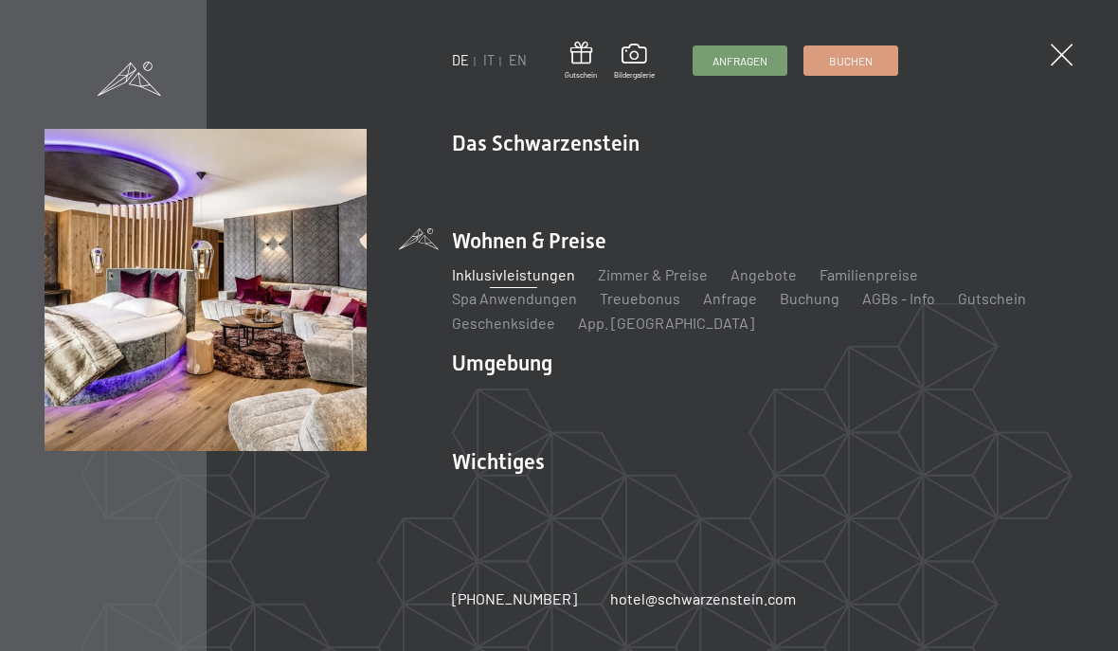
click at [533, 278] on link "Inklusivleistungen" at bounding box center [513, 274] width 123 height 18
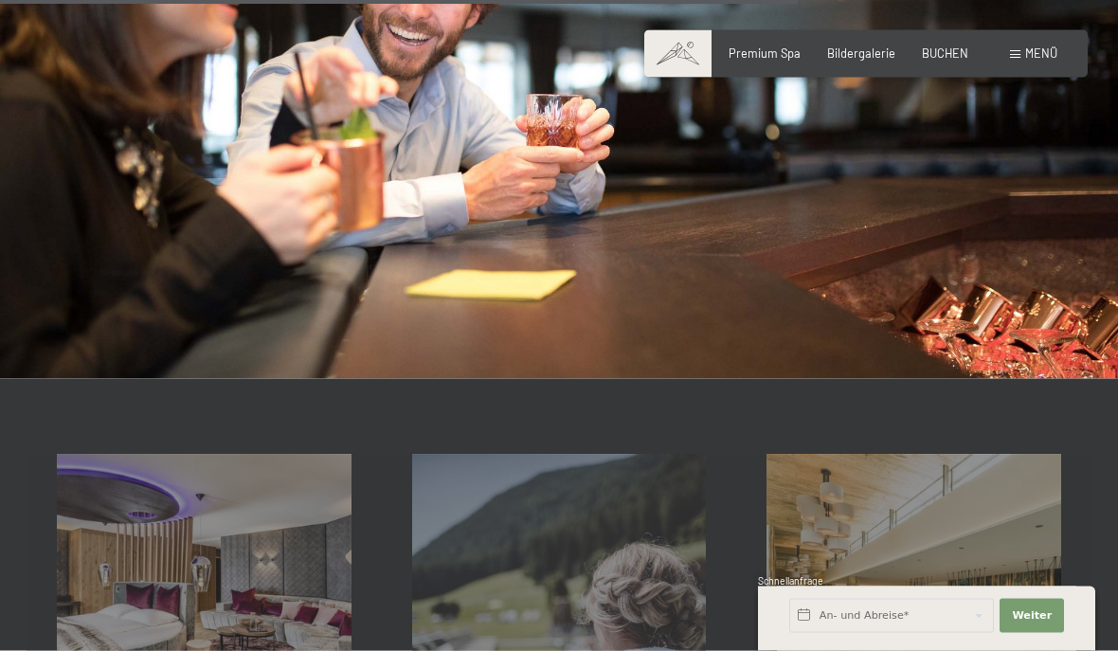
scroll to position [2025, 0]
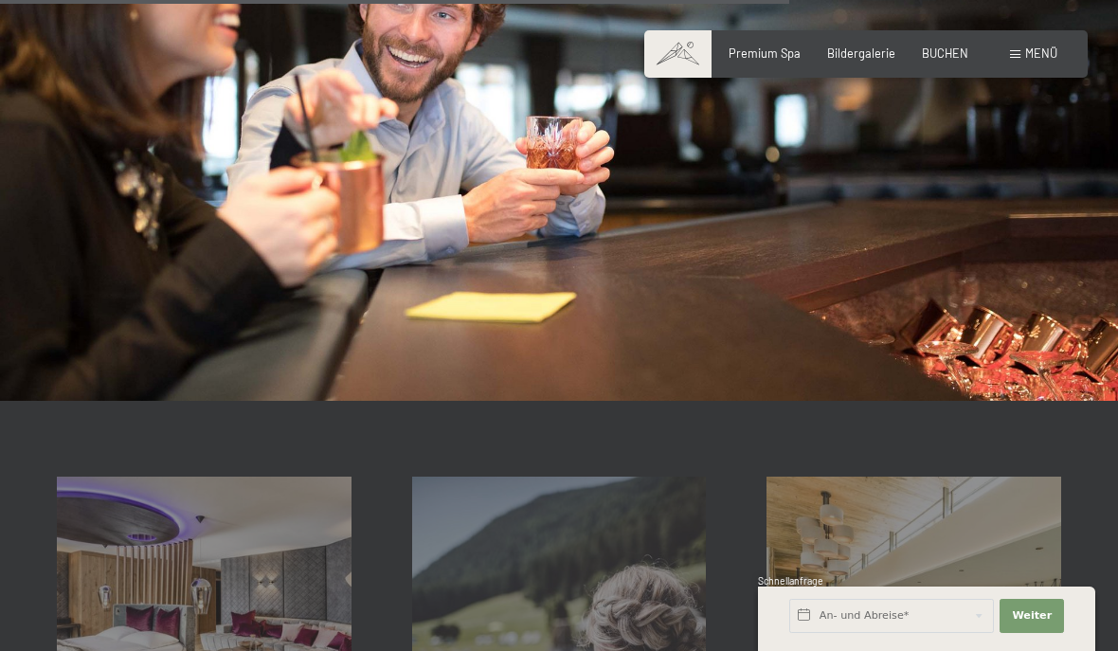
click at [1045, 47] on span "Menü" at bounding box center [1041, 52] width 32 height 15
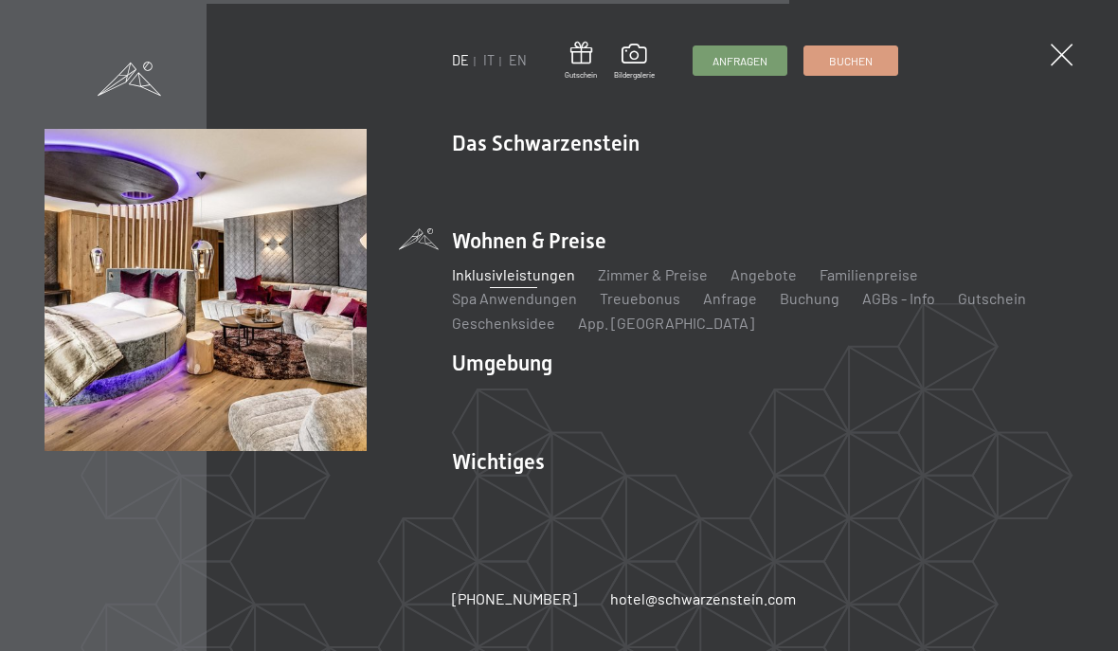
click at [650, 277] on link "Zimmer & Preise" at bounding box center [653, 274] width 110 height 18
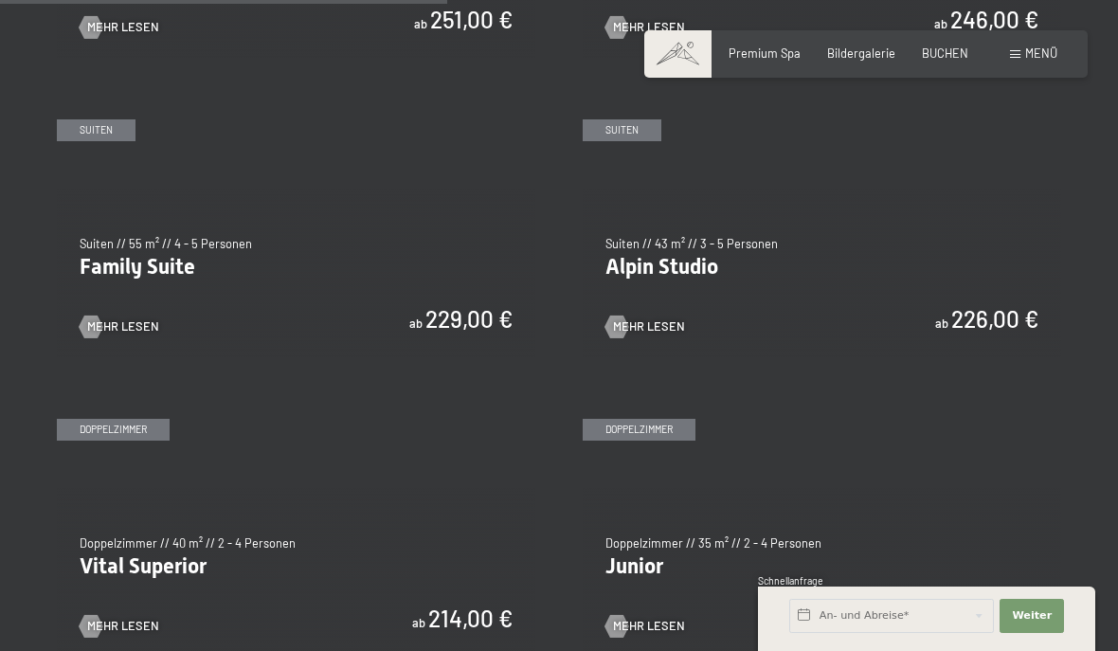
scroll to position [1819, 0]
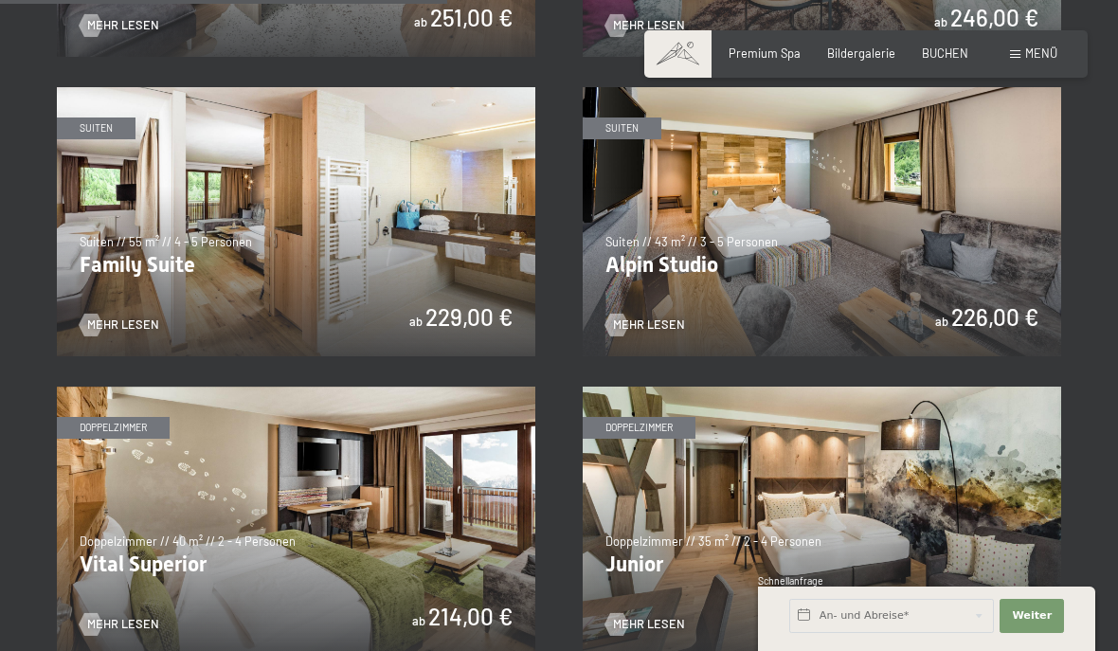
click at [1019, 528] on img at bounding box center [821, 520] width 478 height 269
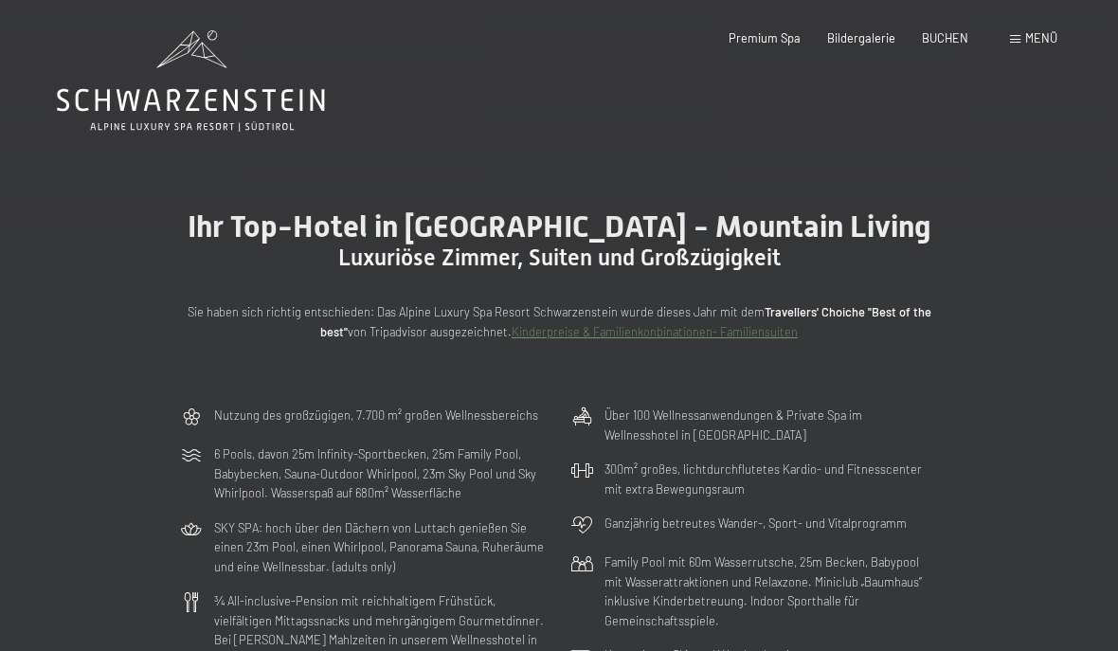
click at [1053, 32] on span "Menü" at bounding box center [1041, 37] width 32 height 15
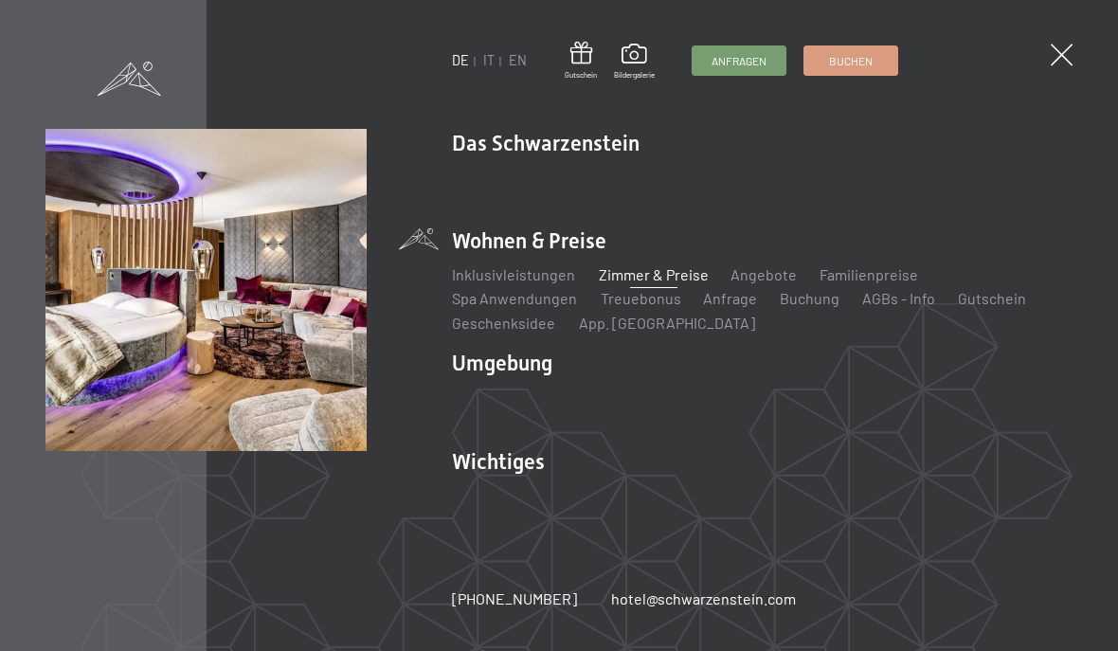
click at [678, 281] on link "Zimmer & Preise" at bounding box center [653, 274] width 110 height 18
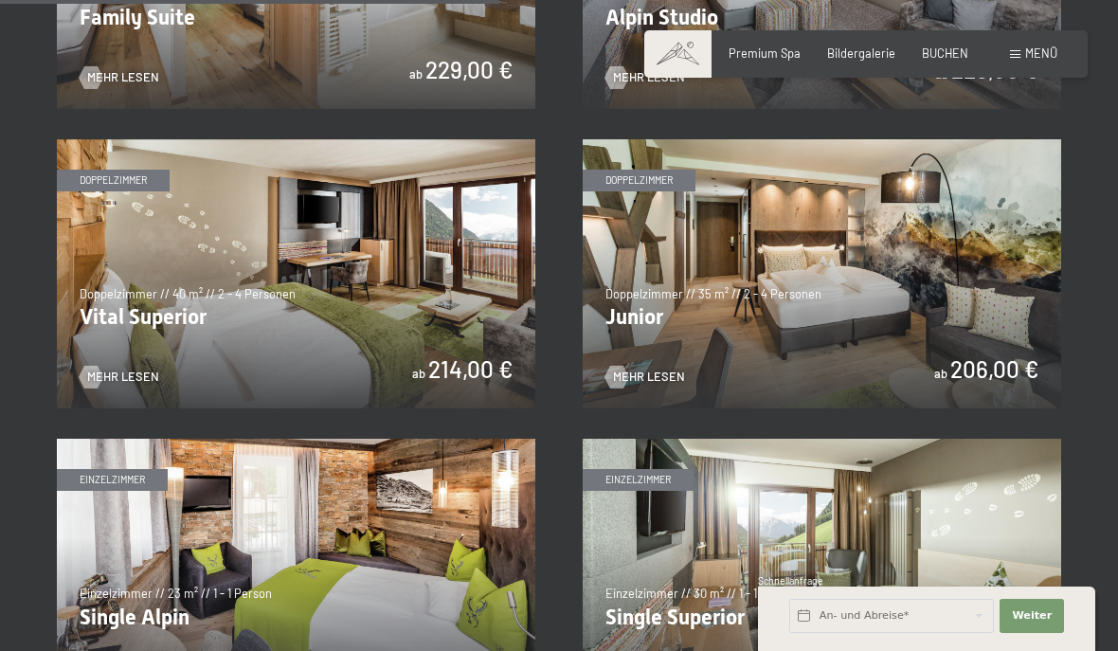
scroll to position [2068, 0]
